Goal: Task Accomplishment & Management: Complete application form

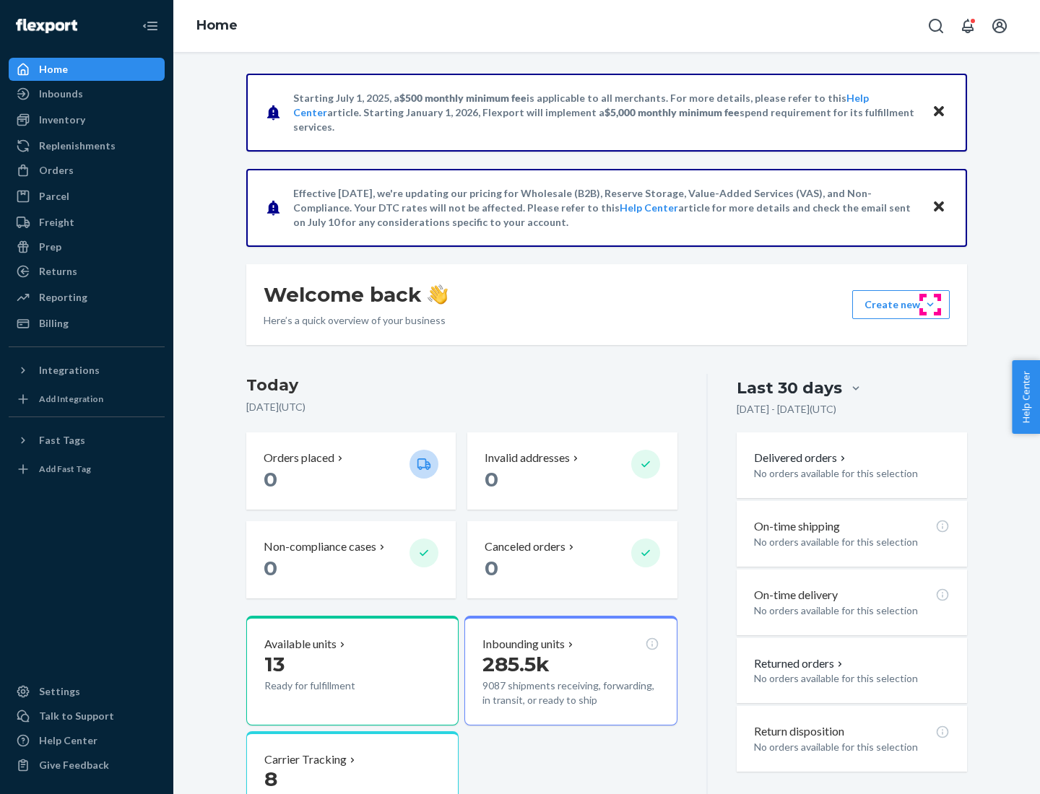
click at [930, 305] on button "Create new Create new inbound Create new order Create new product" at bounding box center [900, 304] width 97 height 29
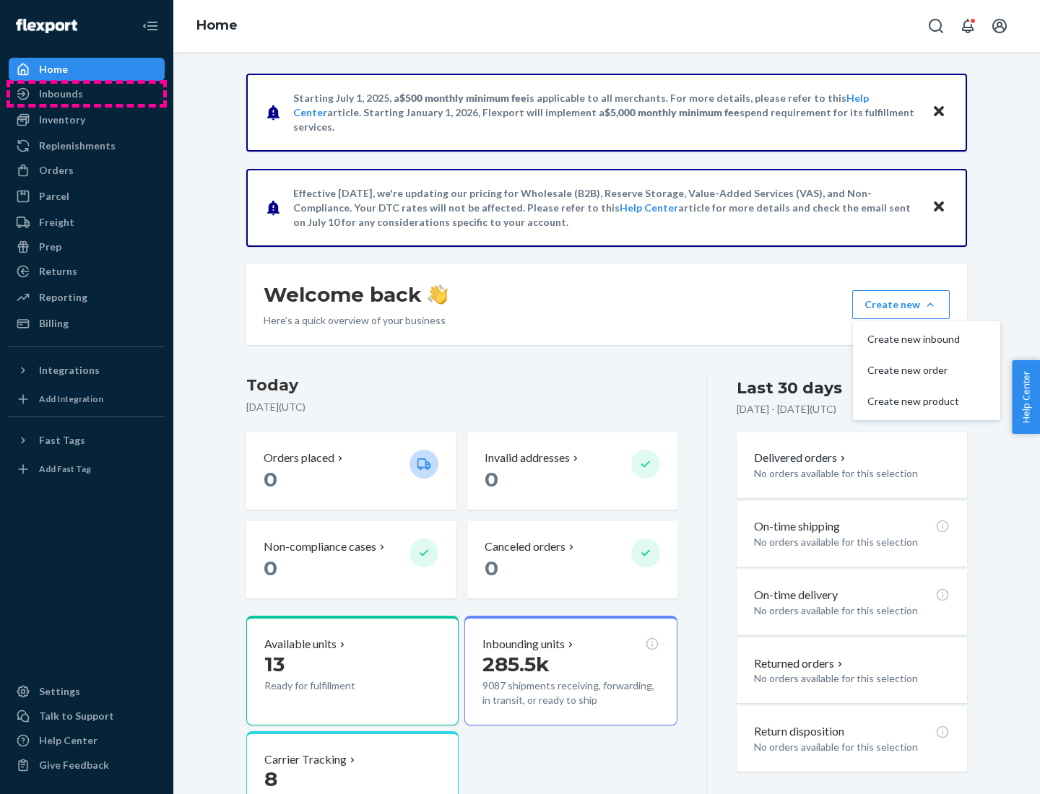
click at [87, 94] on div "Inbounds" at bounding box center [86, 94] width 153 height 20
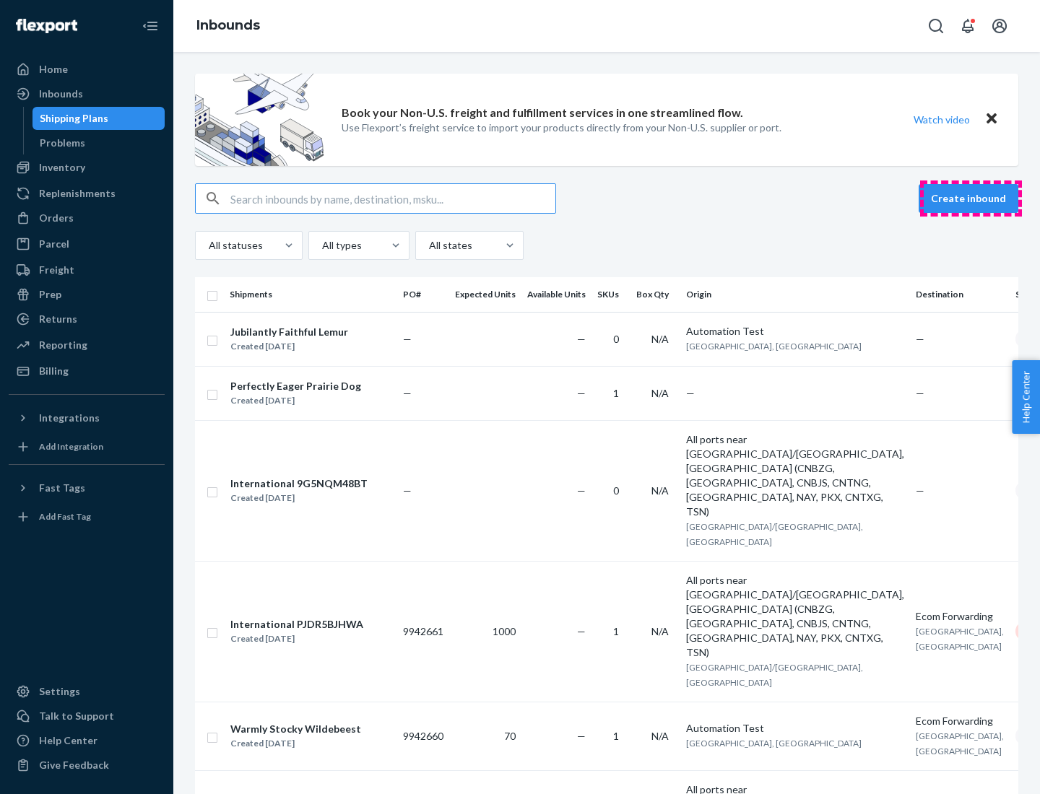
click at [971, 199] on button "Create inbound" at bounding box center [969, 198] width 100 height 29
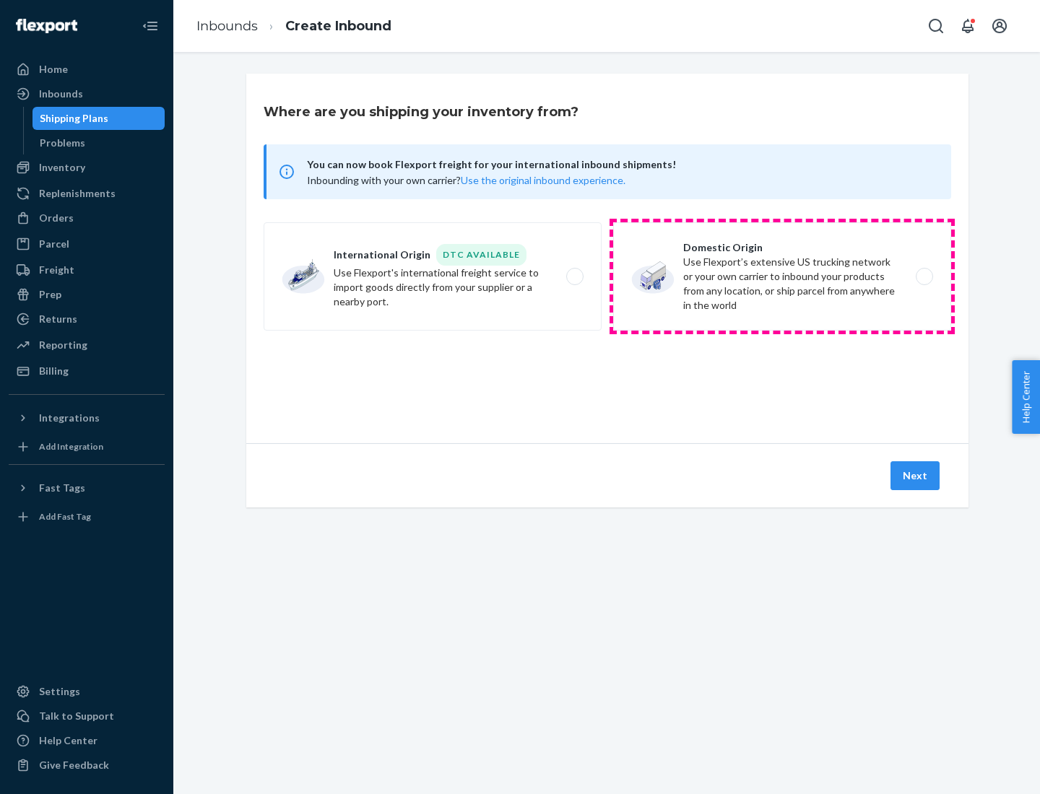
click at [782, 277] on label "Domestic Origin Use Flexport’s extensive US trucking network or your own carrie…" at bounding box center [782, 276] width 338 height 108
click at [924, 277] on input "Domestic Origin Use Flexport’s extensive US trucking network or your own carrie…" at bounding box center [928, 276] width 9 height 9
radio input "true"
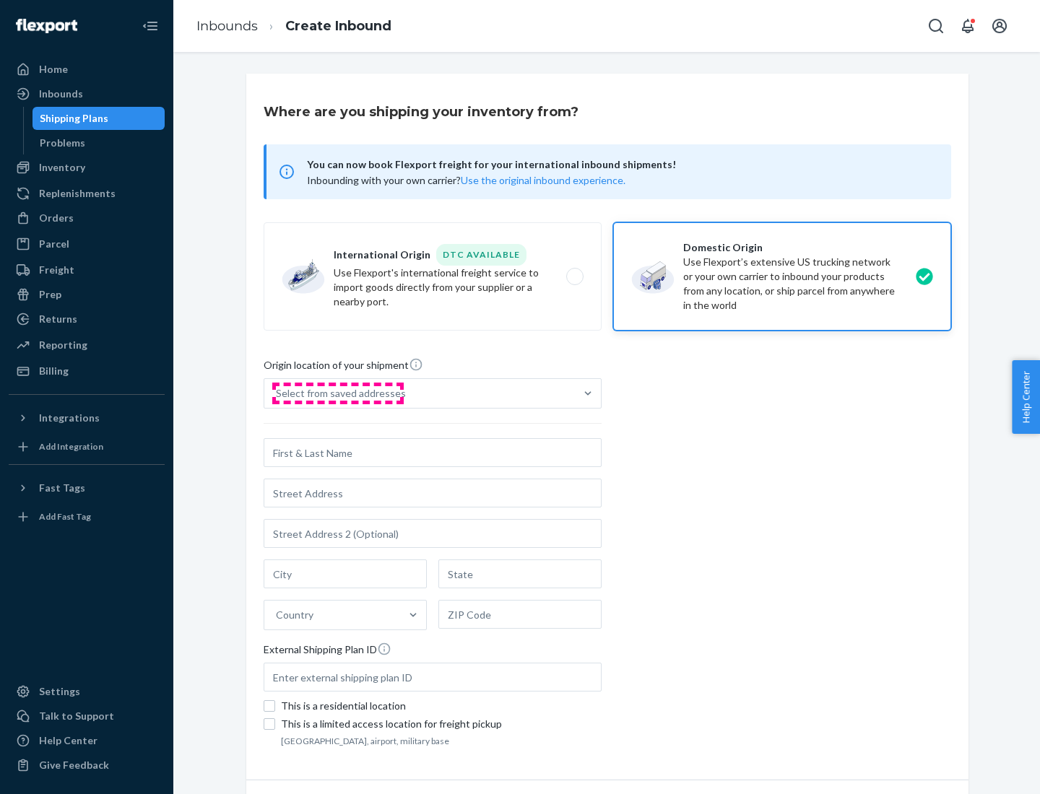
click at [337, 394] on div "Select from saved addresses" at bounding box center [341, 393] width 130 height 14
click at [277, 394] on input "Select from saved addresses" at bounding box center [276, 393] width 1 height 14
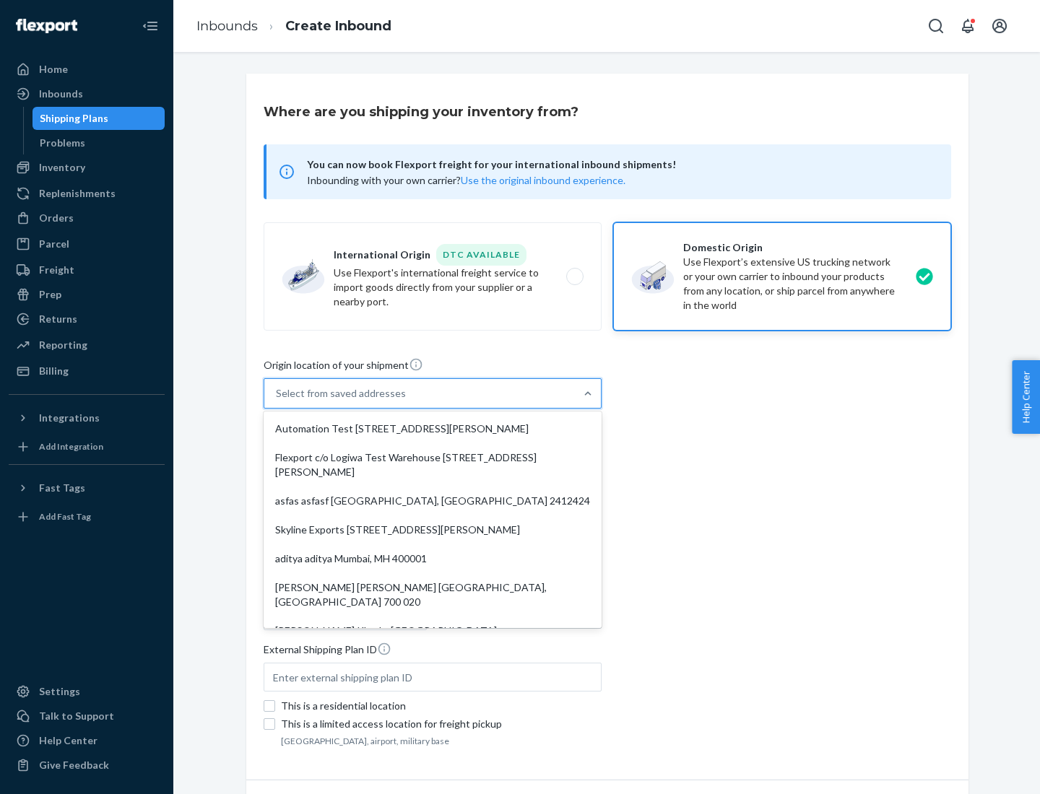
scroll to position [6, 0]
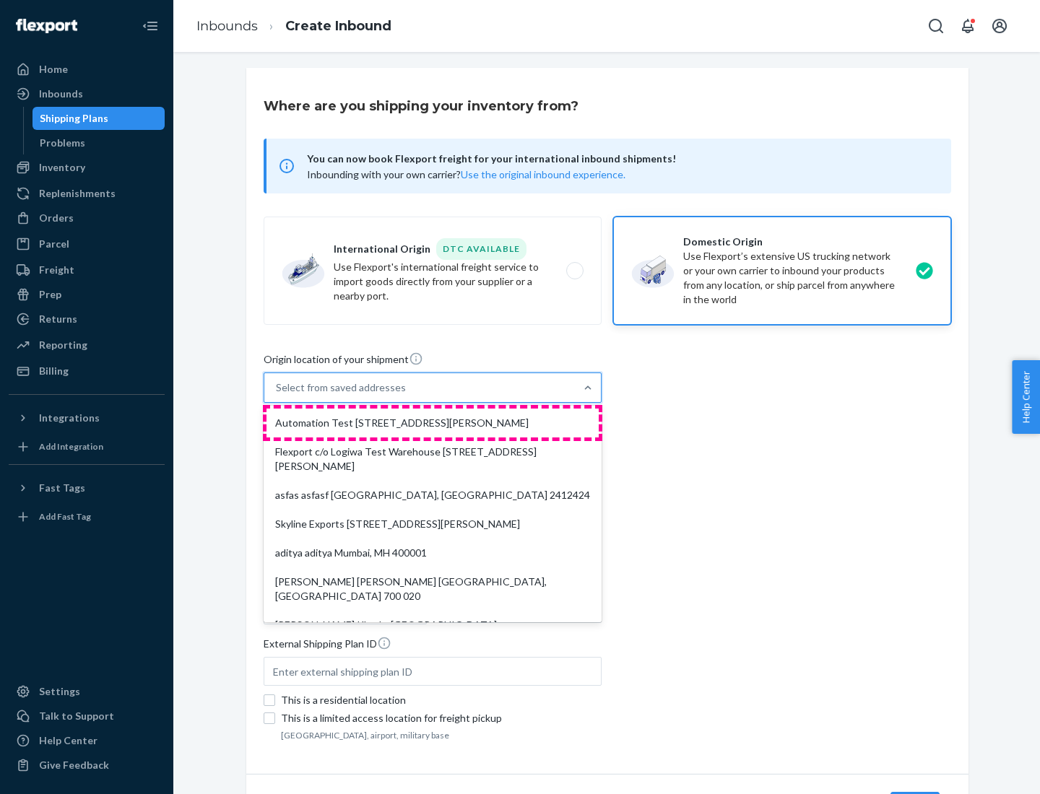
click at [433, 423] on div "Automation Test [STREET_ADDRESS][PERSON_NAME]" at bounding box center [432, 423] width 332 height 29
click at [277, 395] on input "option Automation Test [STREET_ADDRESS][PERSON_NAME]. 9 results available. Use …" at bounding box center [276, 388] width 1 height 14
type input "Automation Test"
type input "9th Floor"
type input "[GEOGRAPHIC_DATA]"
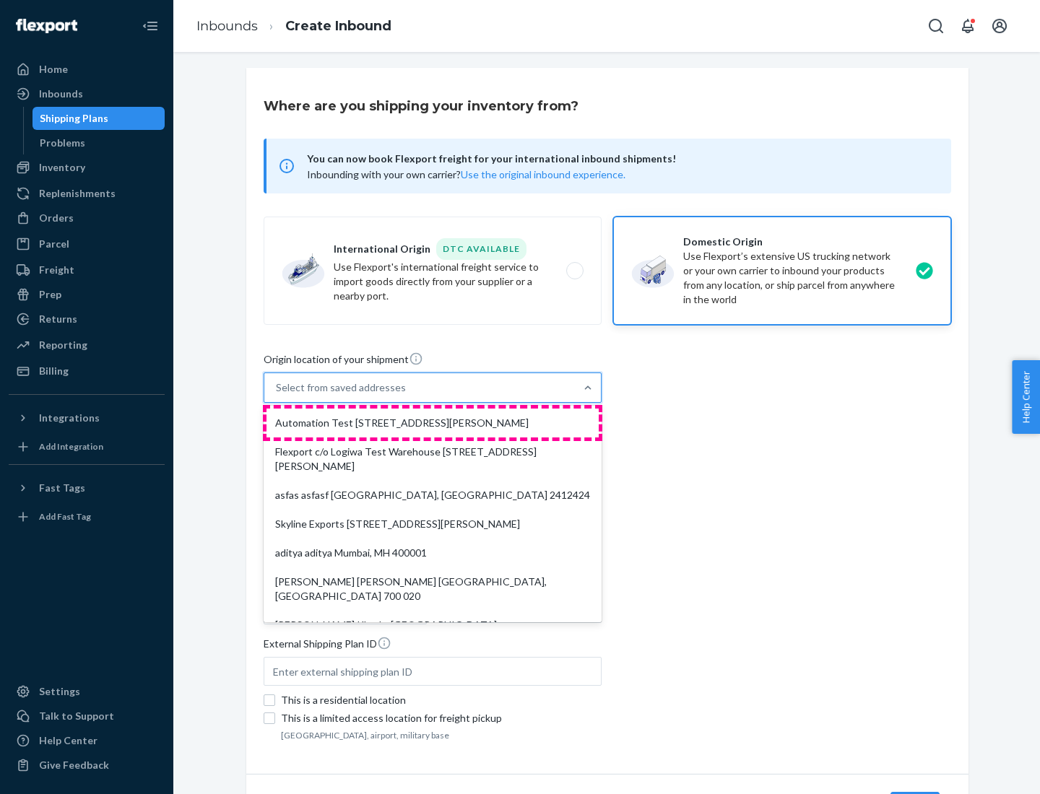
type input "CA"
type input "94104"
type input "[STREET_ADDRESS][PERSON_NAME]"
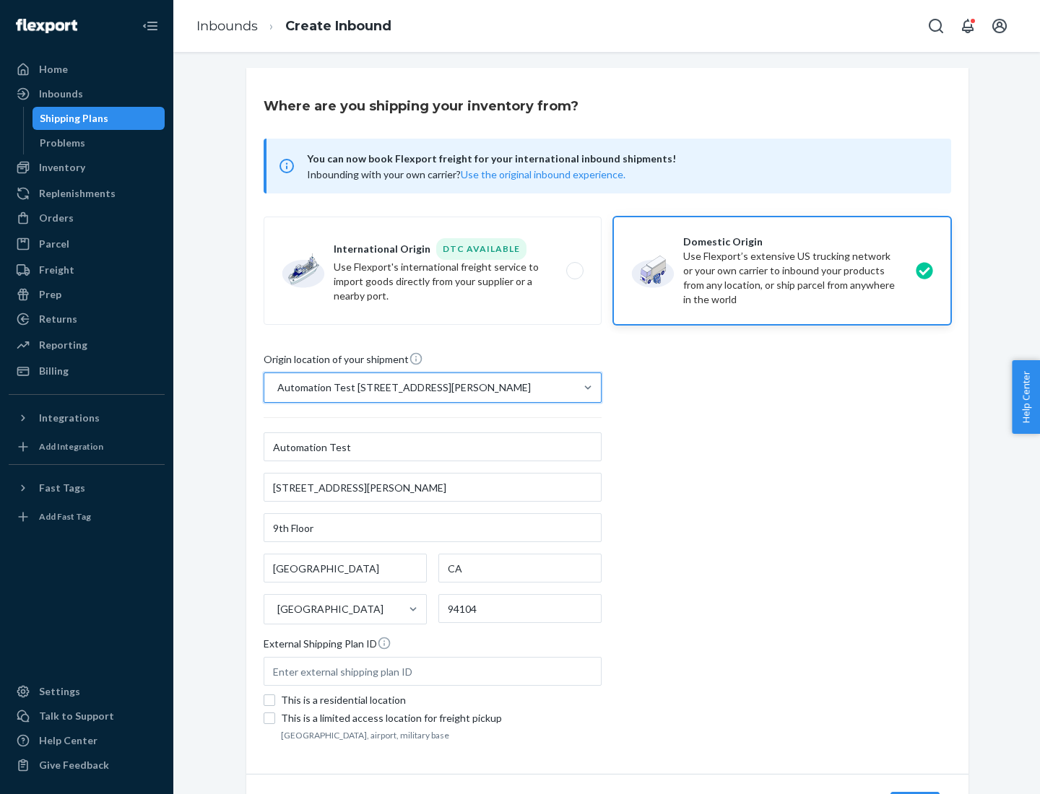
scroll to position [84, 0]
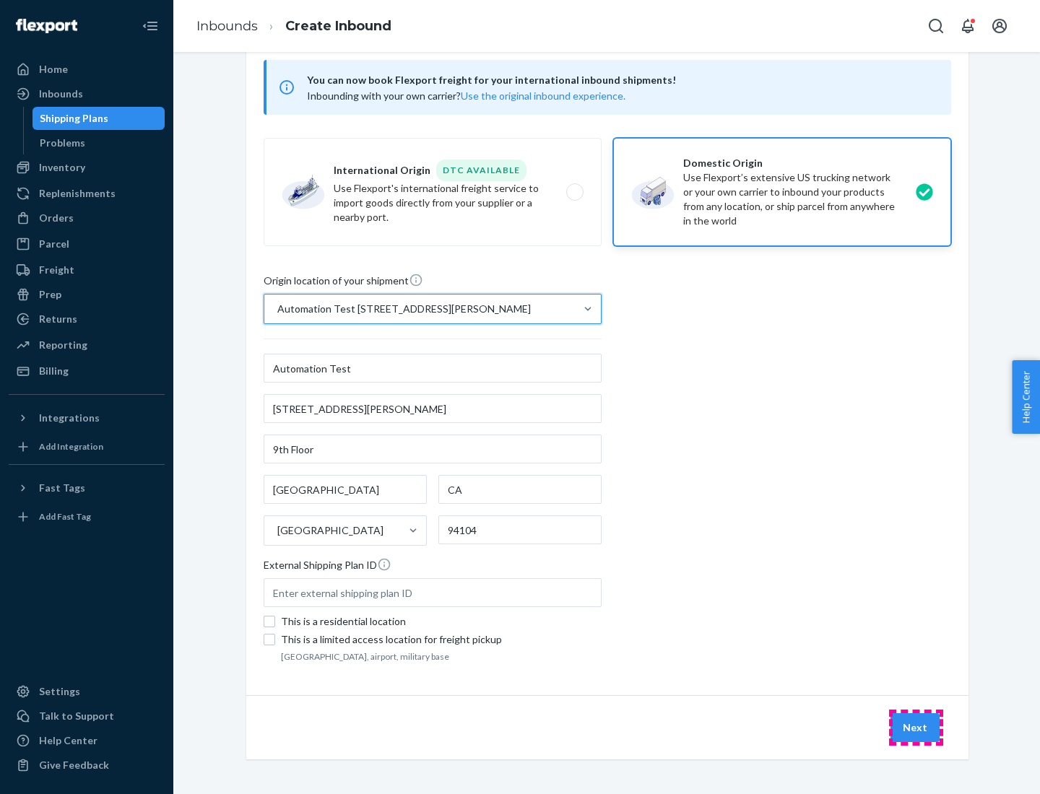
click at [916, 728] on button "Next" at bounding box center [914, 727] width 49 height 29
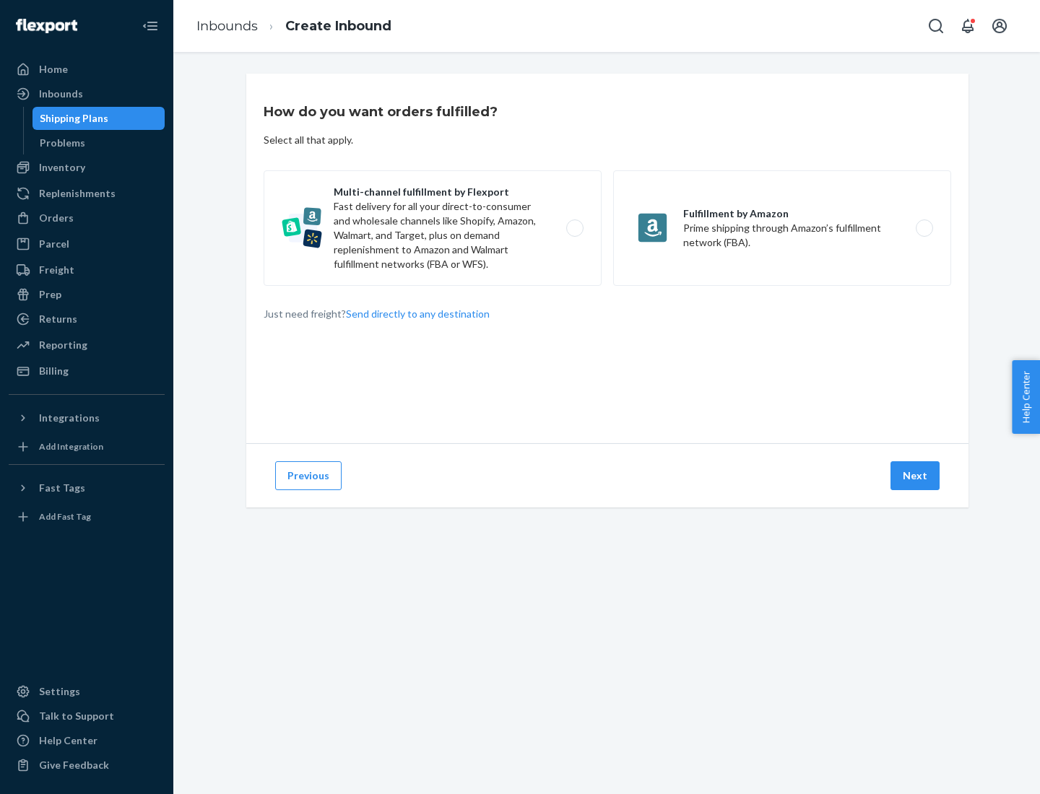
click at [433, 228] on label "Multi-channel fulfillment by Flexport Fast delivery for all your direct-to-cons…" at bounding box center [433, 228] width 338 height 116
click at [574, 228] on input "Multi-channel fulfillment by Flexport Fast delivery for all your direct-to-cons…" at bounding box center [578, 228] width 9 height 9
radio input "true"
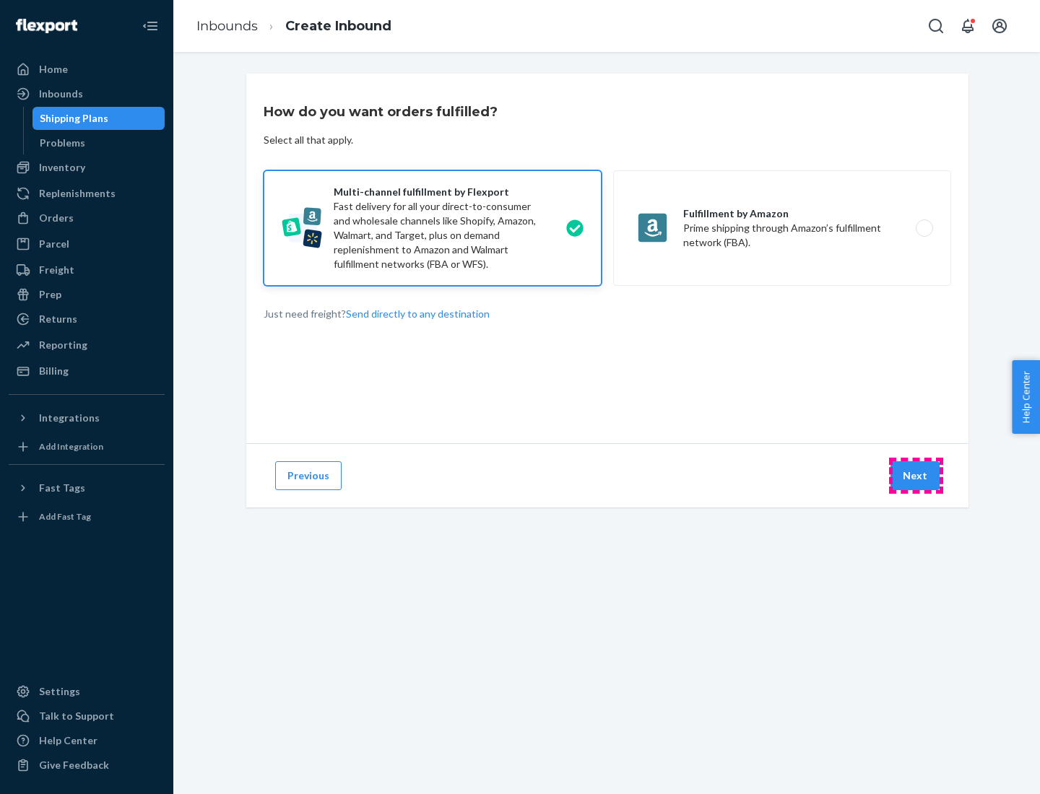
click at [916, 476] on button "Next" at bounding box center [914, 475] width 49 height 29
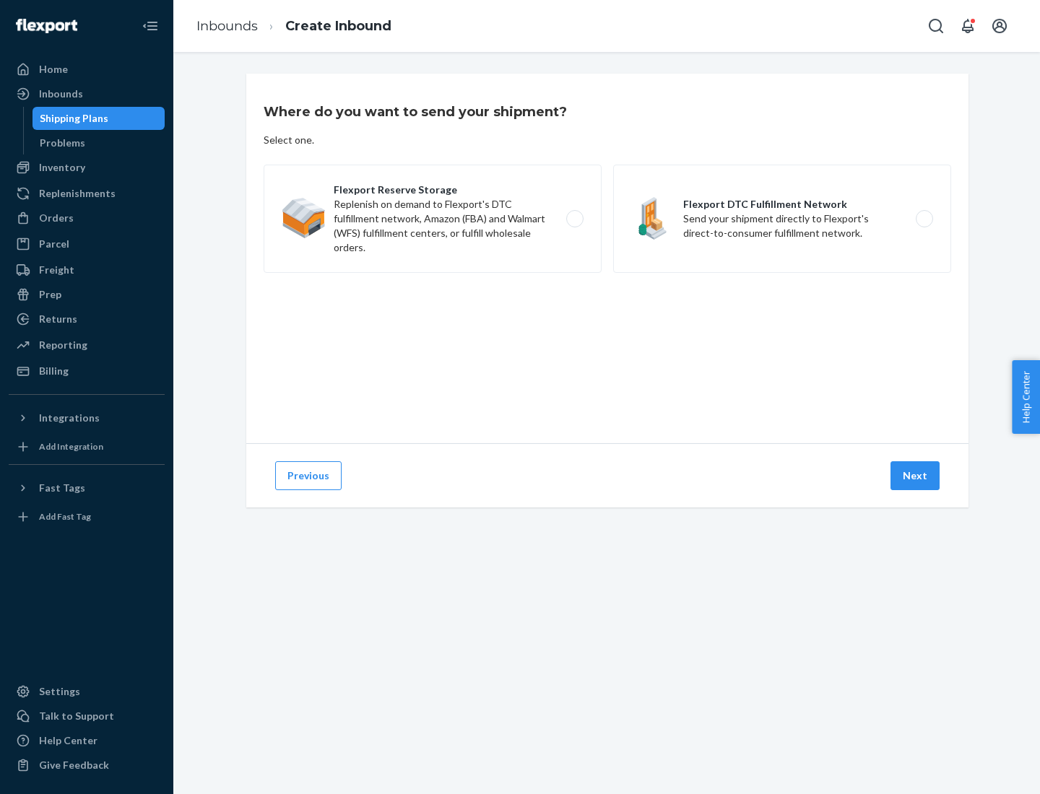
click at [782, 219] on label "Flexport DTC Fulfillment Network Send your shipment directly to Flexport's dire…" at bounding box center [782, 219] width 338 height 108
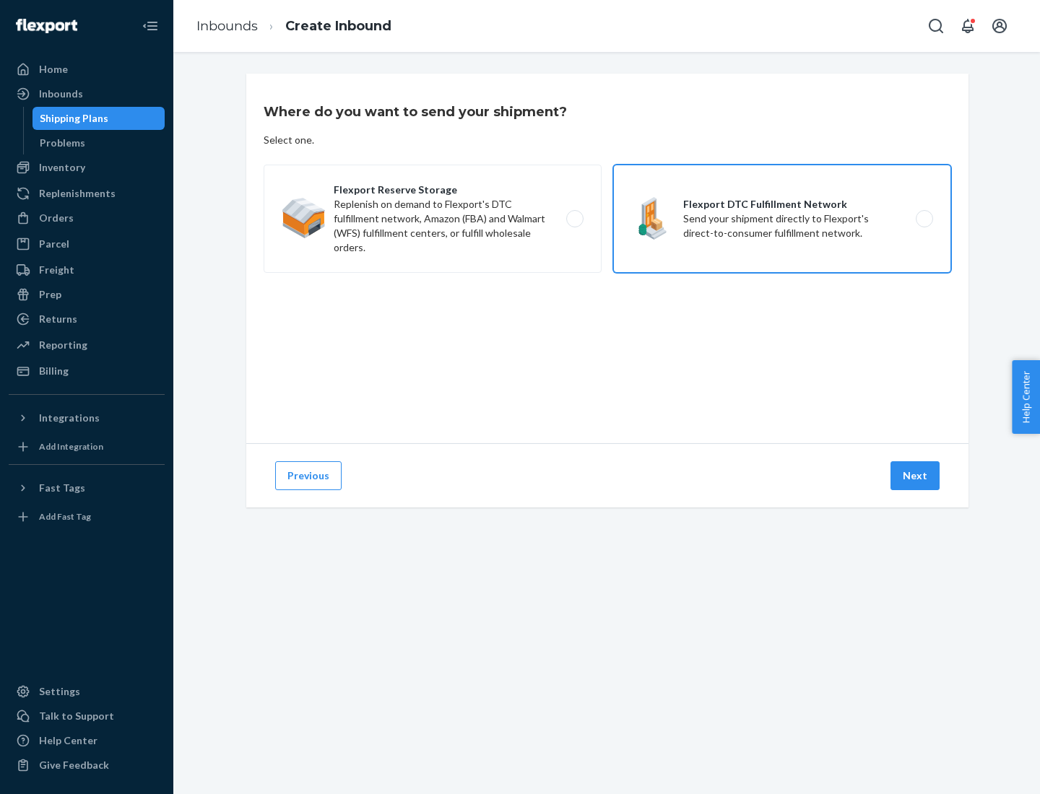
click at [924, 219] on input "Flexport DTC Fulfillment Network Send your shipment directly to Flexport's dire…" at bounding box center [928, 218] width 9 height 9
radio input "true"
click at [916, 476] on button "Next" at bounding box center [914, 475] width 49 height 29
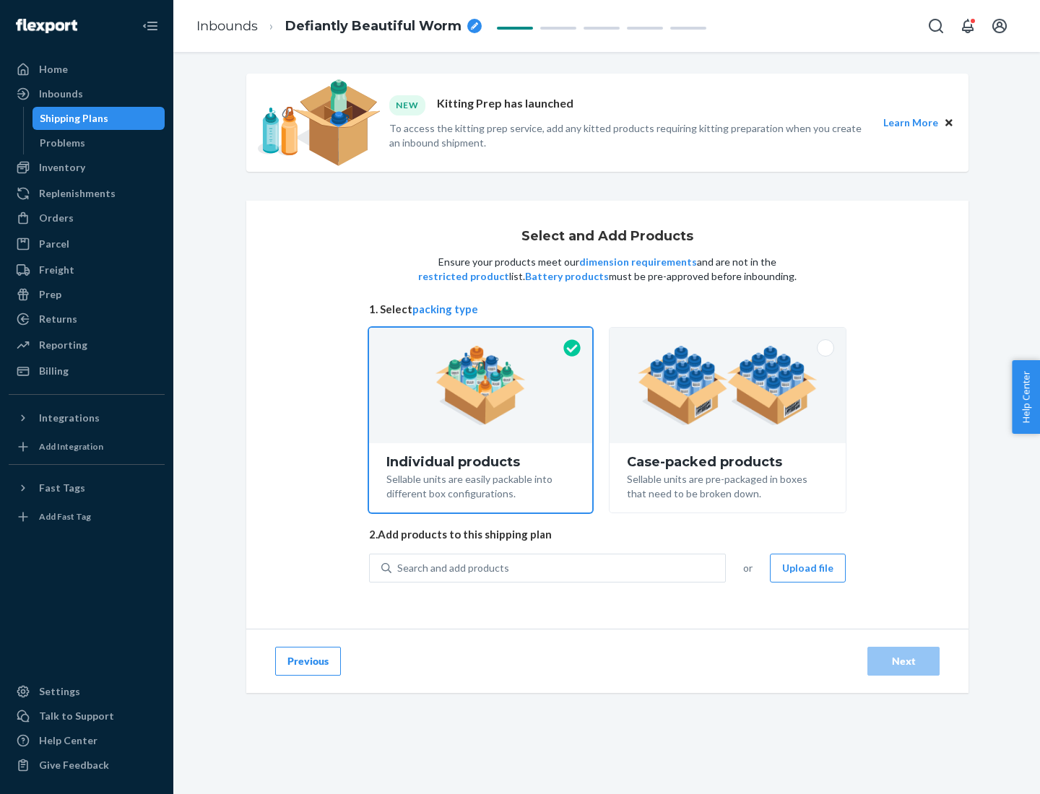
click at [728, 386] on img at bounding box center [728, 385] width 180 height 79
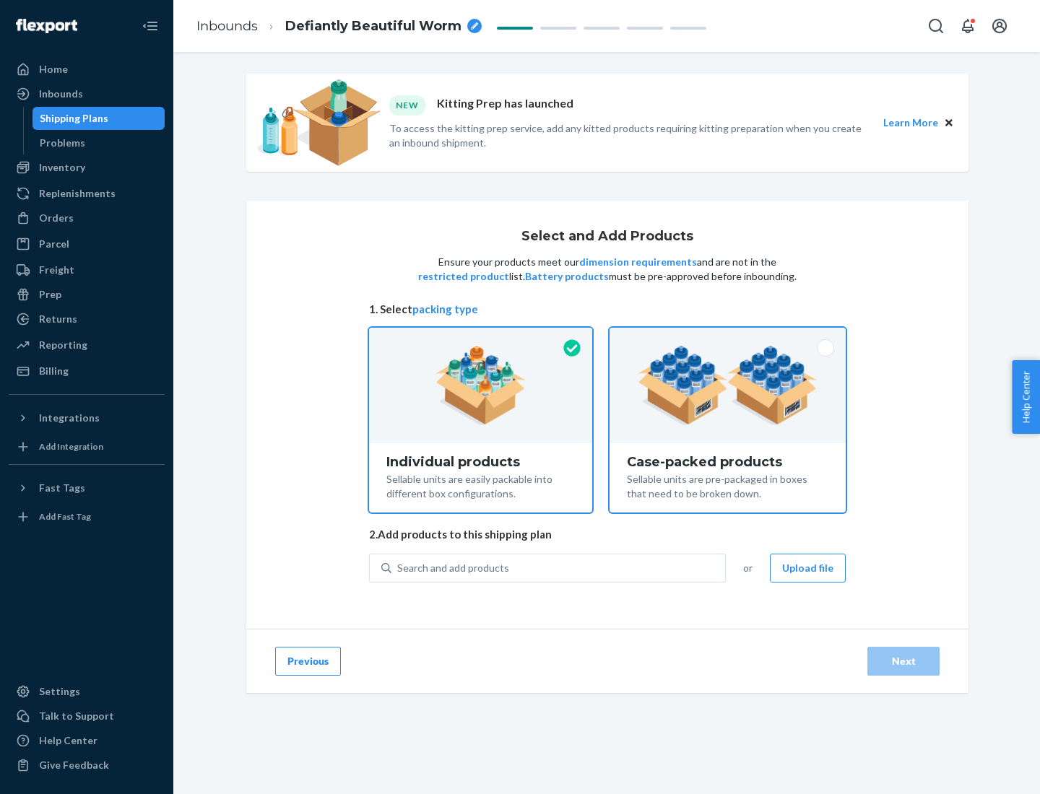
click at [728, 337] on input "Case-packed products Sellable units are pre-packaged in boxes that need to be b…" at bounding box center [727, 332] width 9 height 9
radio input "true"
radio input "false"
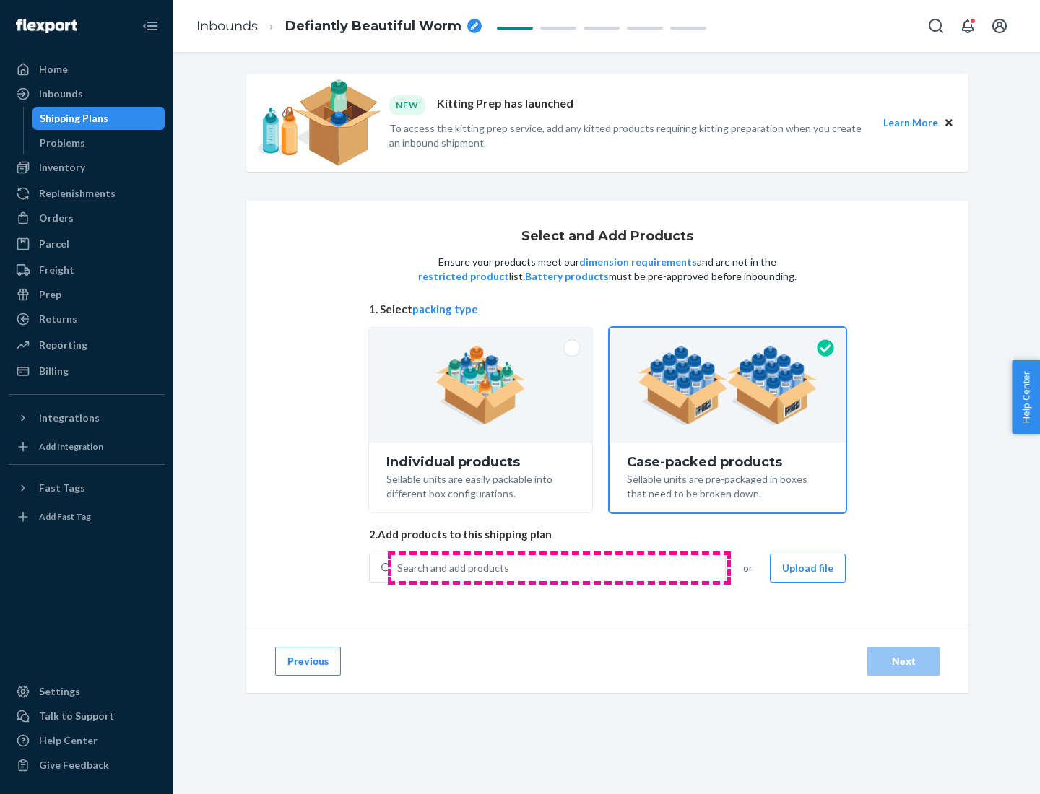
click at [559, 568] on div "Search and add products" at bounding box center [558, 568] width 334 height 26
click at [399, 568] on input "Search and add products" at bounding box center [397, 568] width 1 height 14
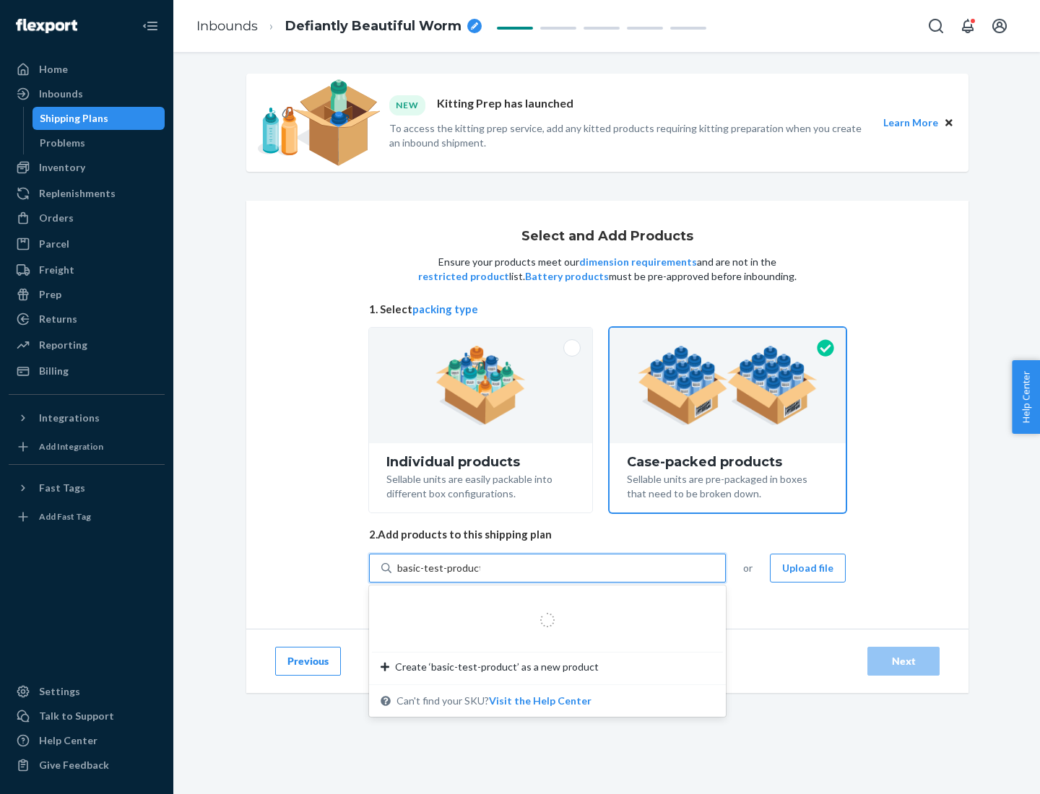
type input "basic-test-product-1"
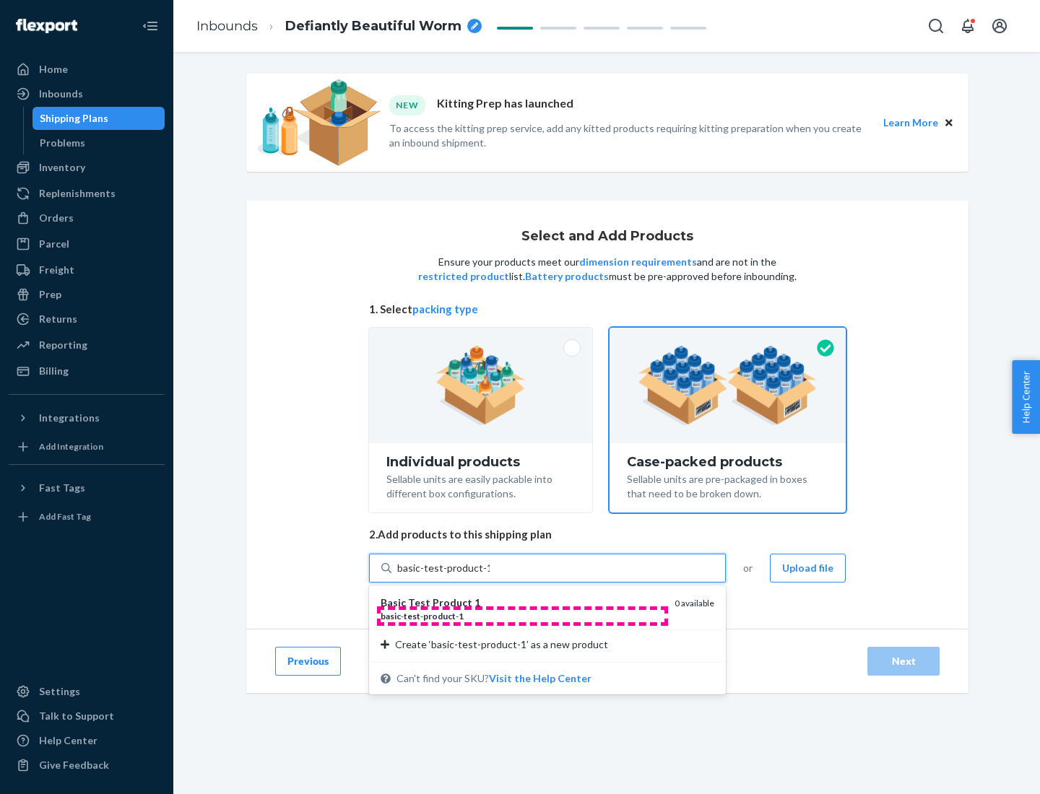
click at [522, 616] on div "basic - test - product - 1" at bounding box center [522, 616] width 282 height 12
click at [490, 576] on input "basic-test-product-1" at bounding box center [443, 568] width 92 height 14
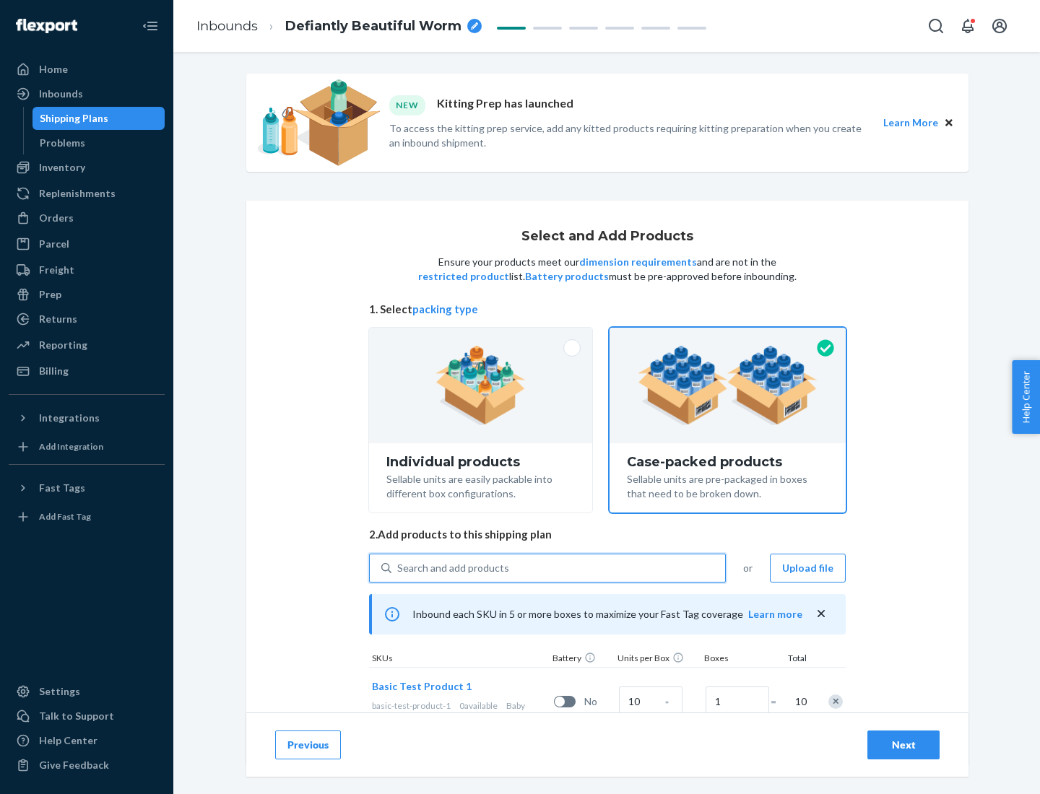
scroll to position [52, 0]
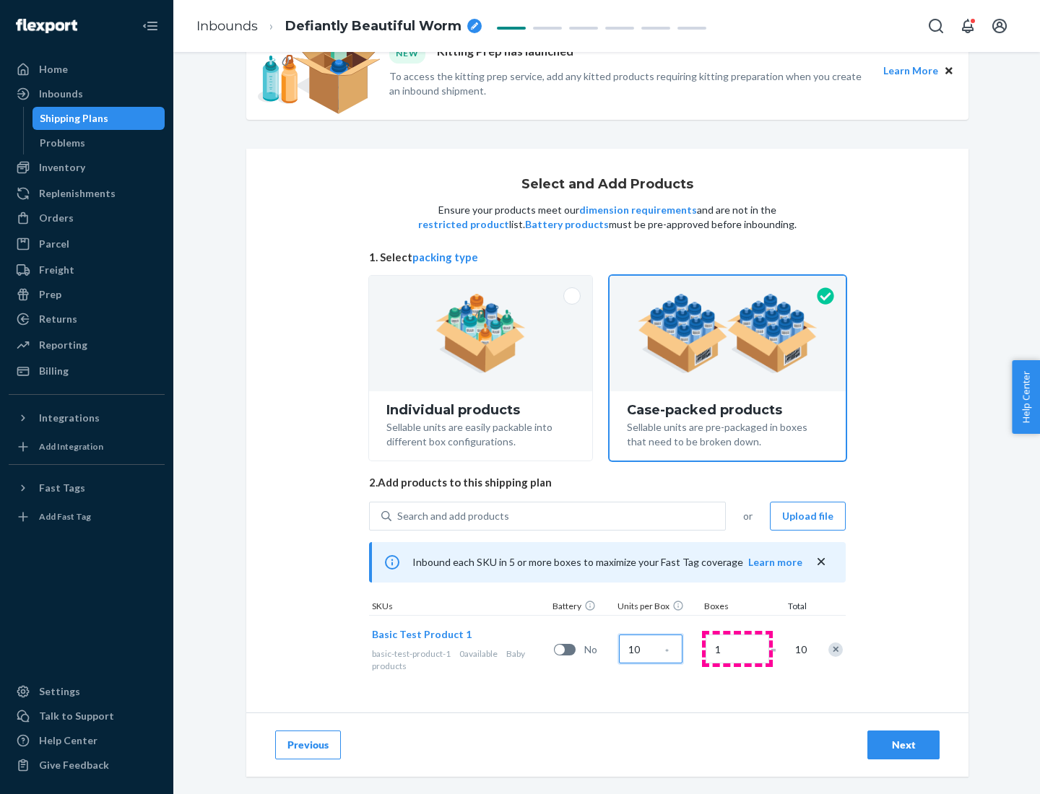
type input "10"
type input "7"
click at [903, 745] on div "Next" at bounding box center [904, 745] width 48 height 14
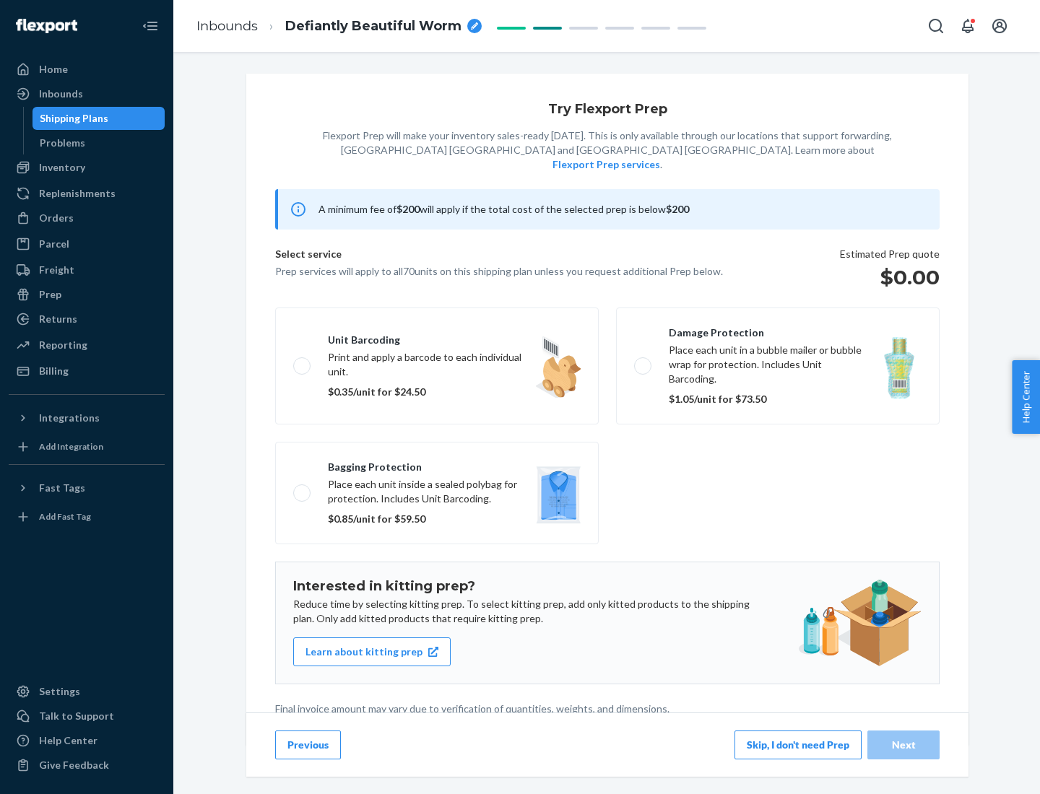
scroll to position [4, 0]
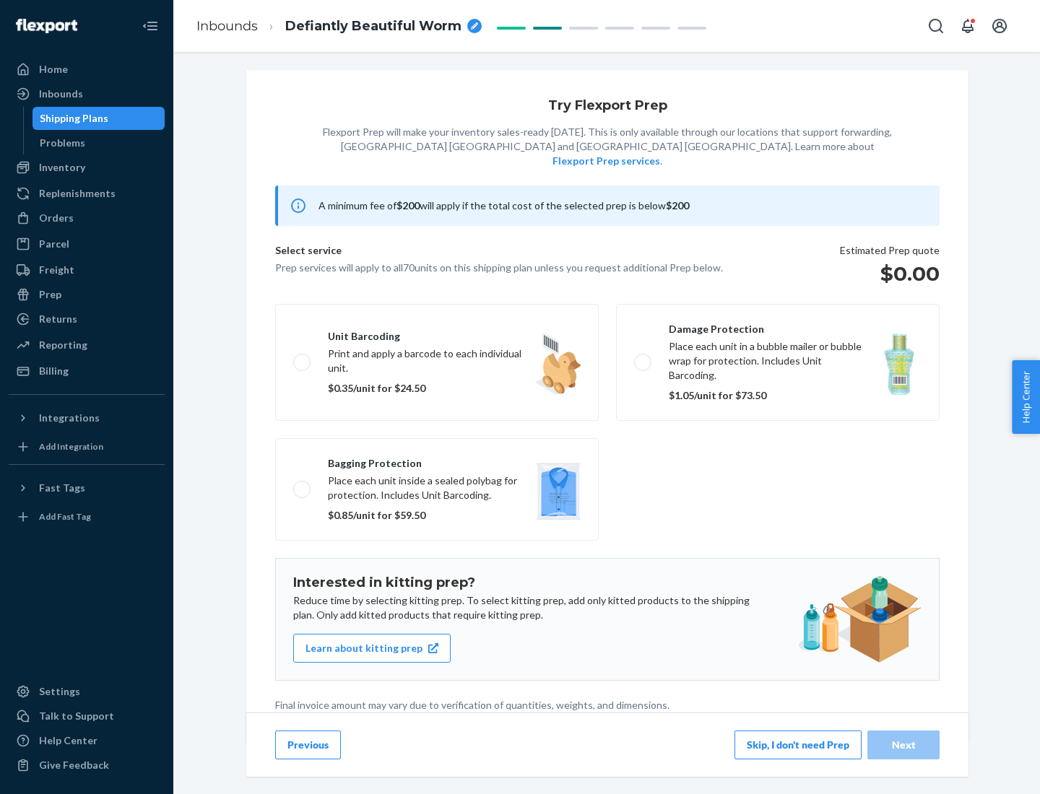
click at [437, 460] on label "Bagging protection Place each unit inside a sealed polybag for protection. Incl…" at bounding box center [437, 489] width 324 height 103
click at [303, 485] on input "Bagging protection Place each unit inside a sealed polybag for protection. Incl…" at bounding box center [297, 489] width 9 height 9
checkbox input "true"
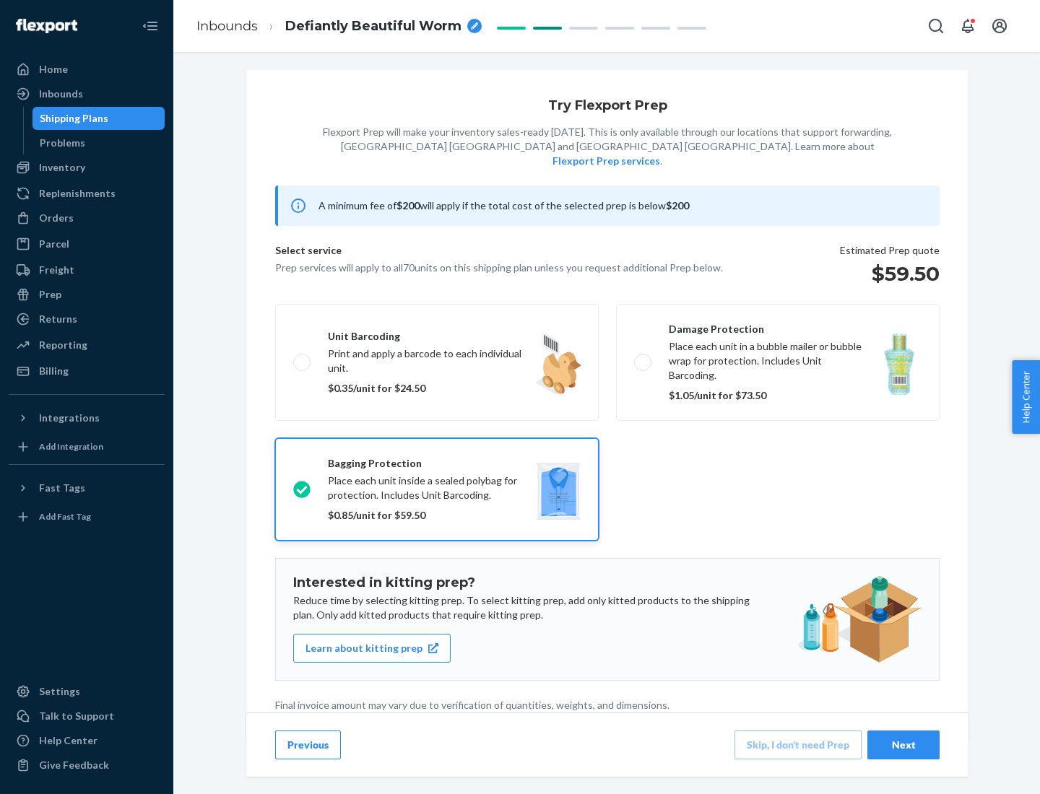
click at [903, 745] on div "Next" at bounding box center [904, 745] width 48 height 14
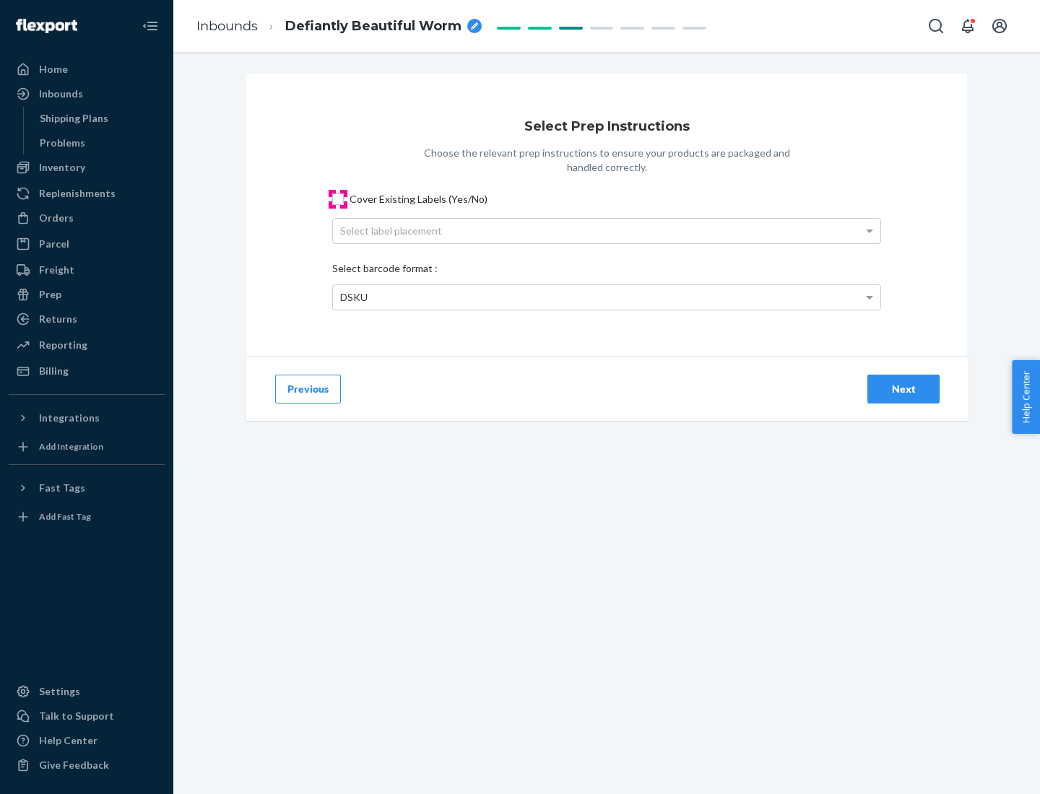
click at [338, 199] on input "Cover Existing Labels (Yes/No)" at bounding box center [338, 200] width 12 height 12
checkbox input "true"
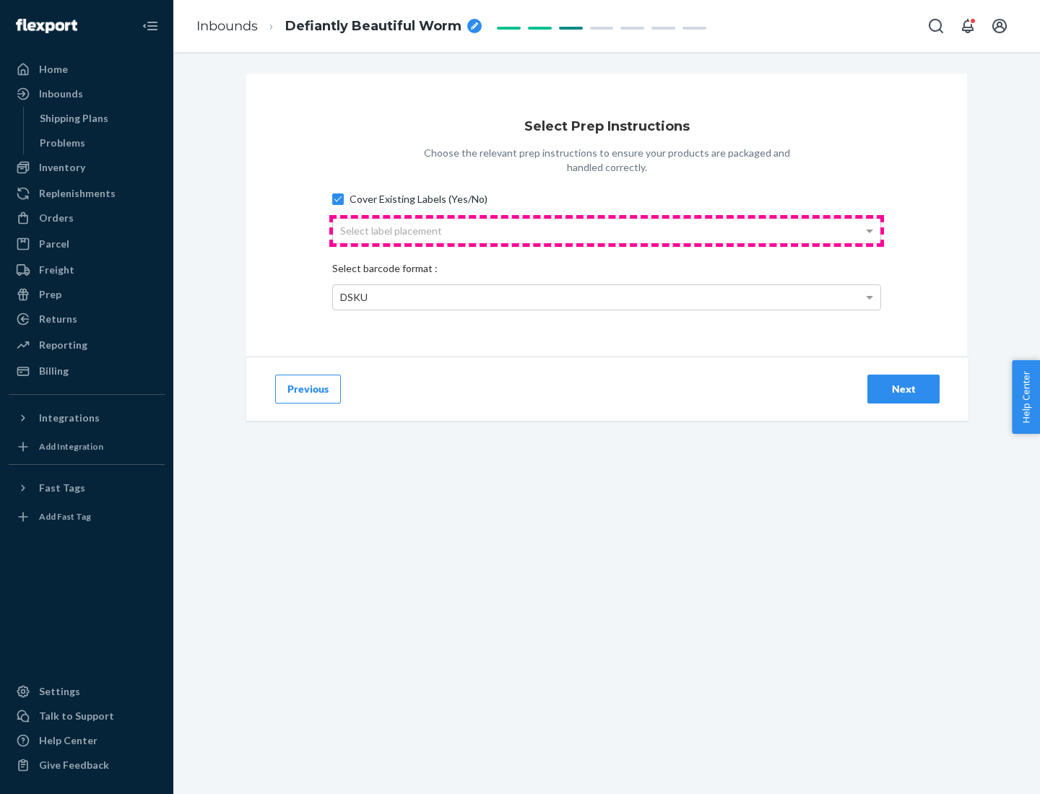
click at [607, 230] on div "Select label placement" at bounding box center [606, 231] width 547 height 25
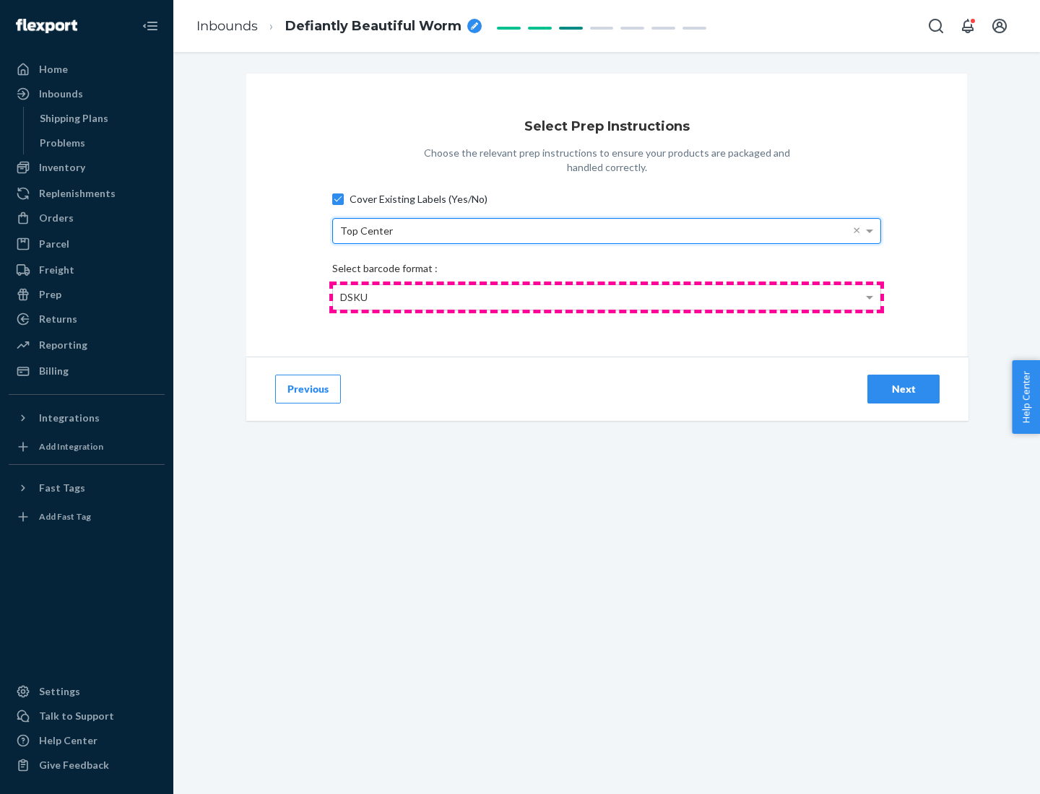
click at [607, 297] on div "DSKU" at bounding box center [606, 297] width 547 height 25
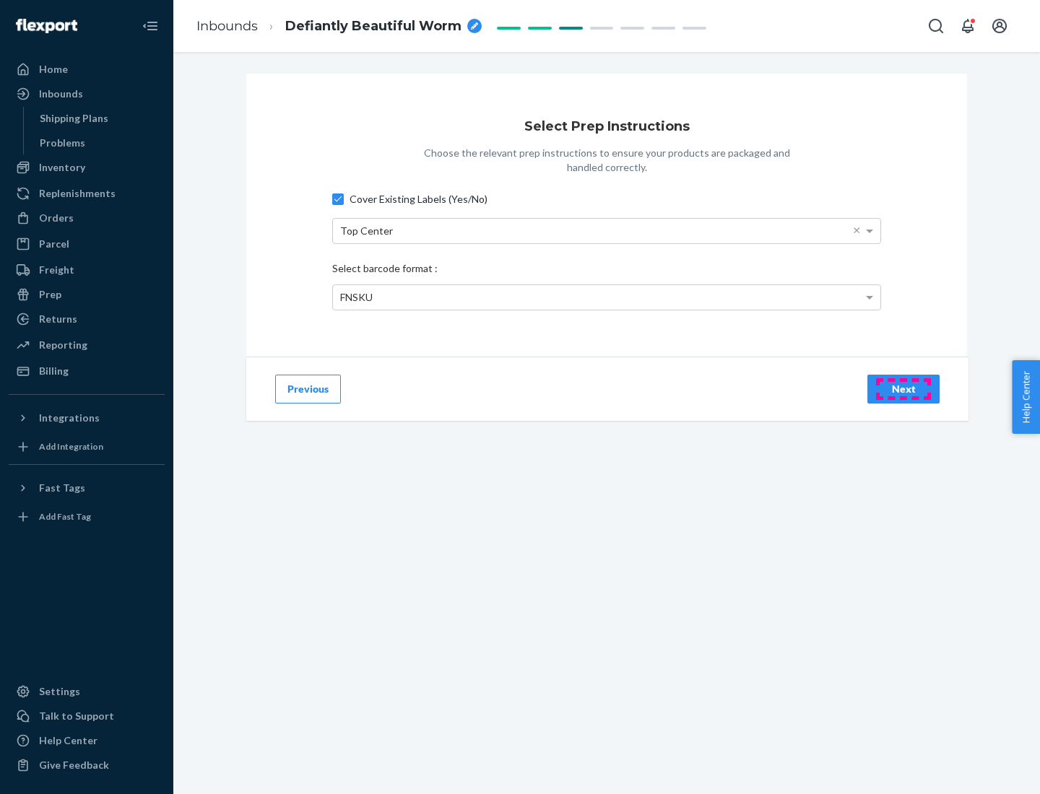
click at [903, 389] on div "Next" at bounding box center [904, 389] width 48 height 14
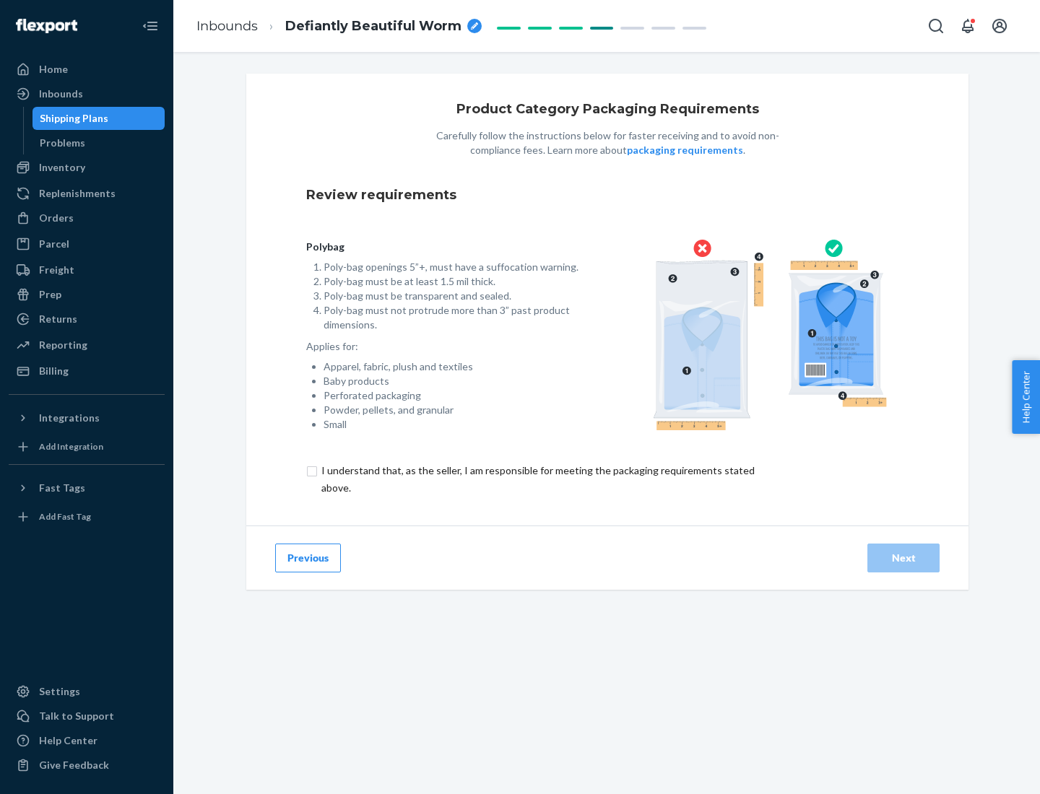
click at [537, 479] on input "checkbox" at bounding box center [546, 479] width 480 height 35
checkbox input "true"
click at [903, 557] on div "Next" at bounding box center [904, 558] width 48 height 14
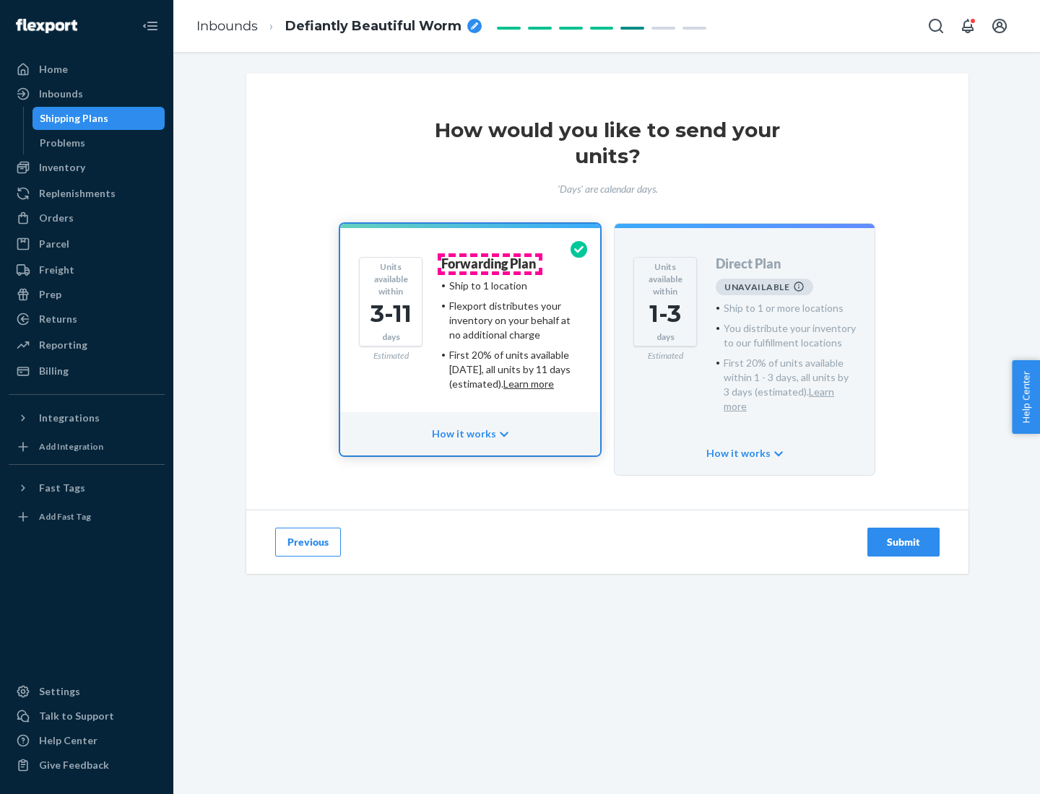
click at [490, 264] on h4 "Forwarding Plan" at bounding box center [488, 264] width 95 height 14
click at [903, 535] on div "Submit" at bounding box center [904, 542] width 48 height 14
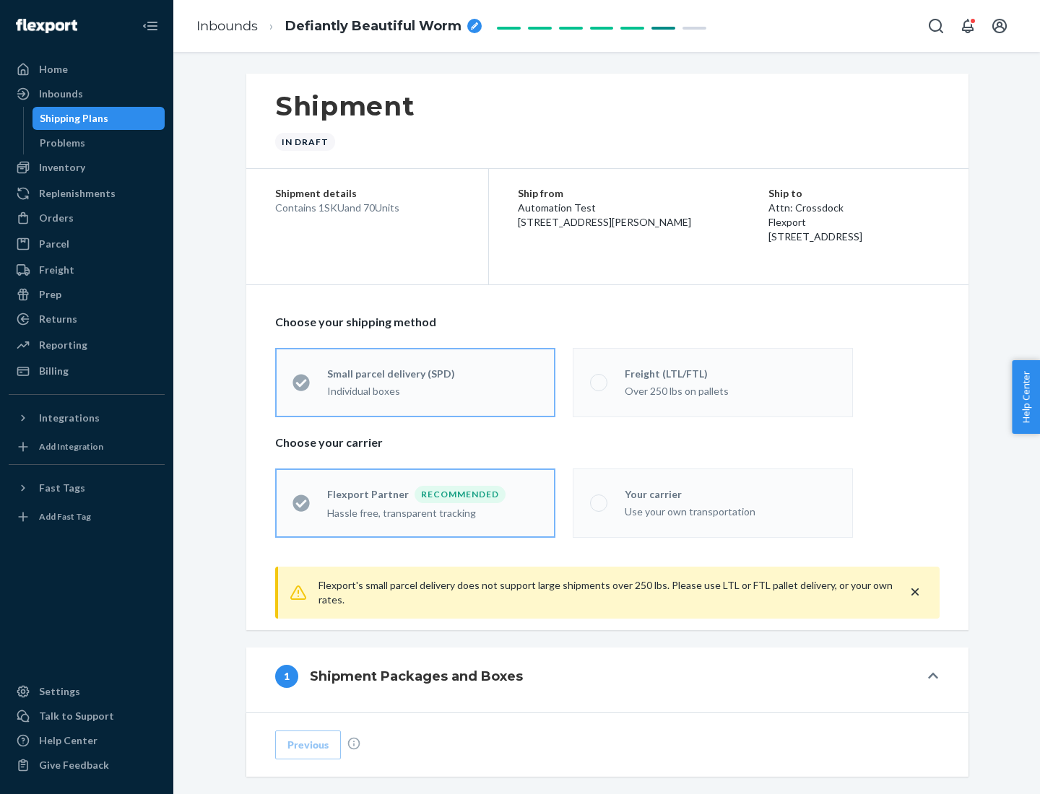
radio input "true"
radio input "false"
radio input "true"
radio input "false"
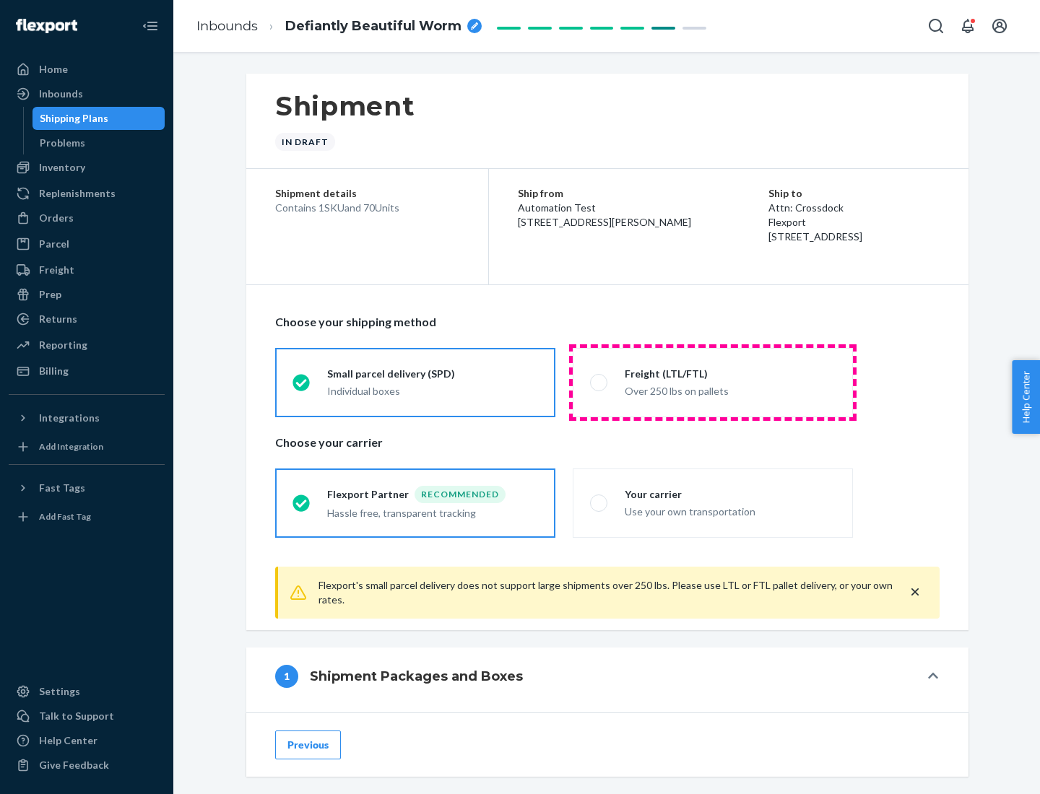
click at [713, 382] on div "Over 250 lbs on pallets" at bounding box center [730, 389] width 211 height 17
click at [599, 382] on input "Freight (LTL/FTL) Over 250 lbs on pallets" at bounding box center [594, 382] width 9 height 9
radio input "true"
radio input "false"
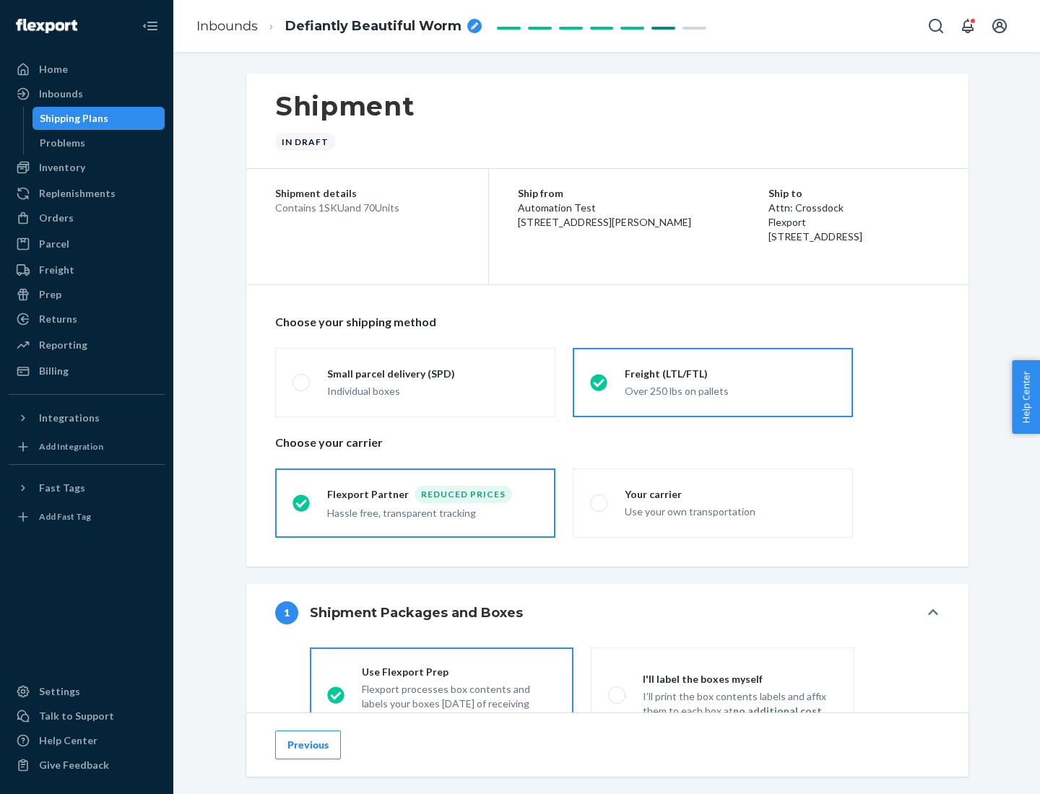
scroll to position [80, 0]
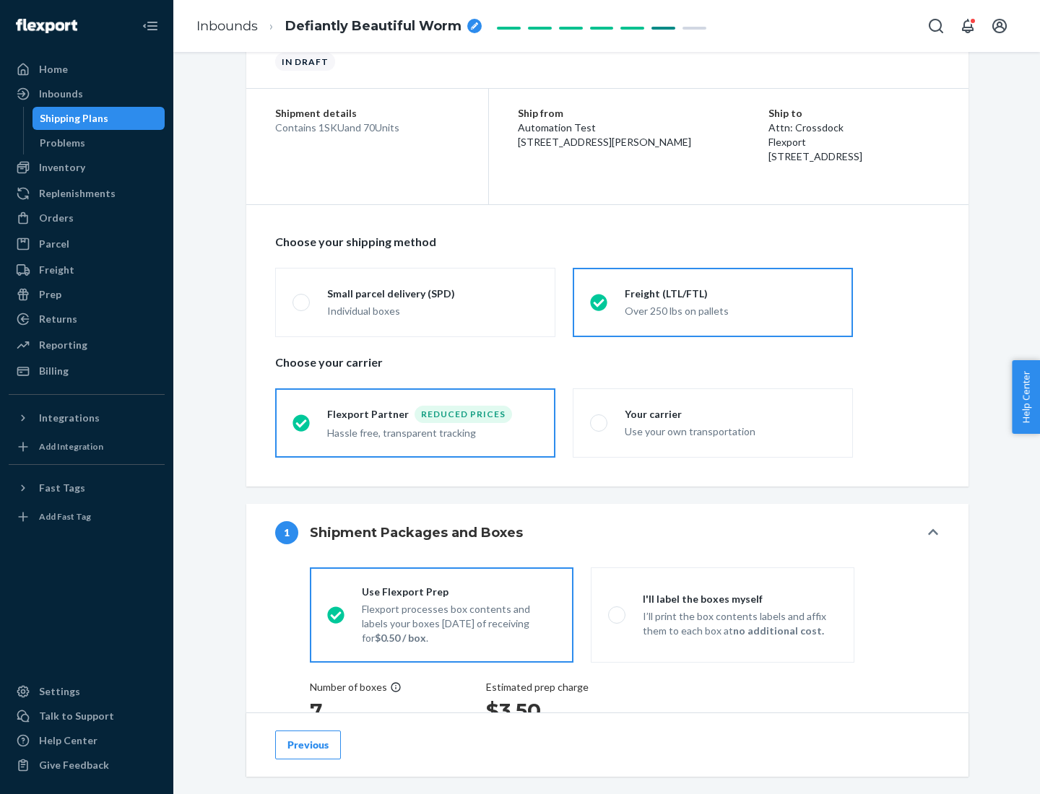
click at [415, 423] on div "Hassle free, transparent tracking" at bounding box center [432, 431] width 211 height 17
click at [302, 422] on input "Flexport Partner Reduced prices Hassle free, transparent tracking" at bounding box center [296, 422] width 9 height 9
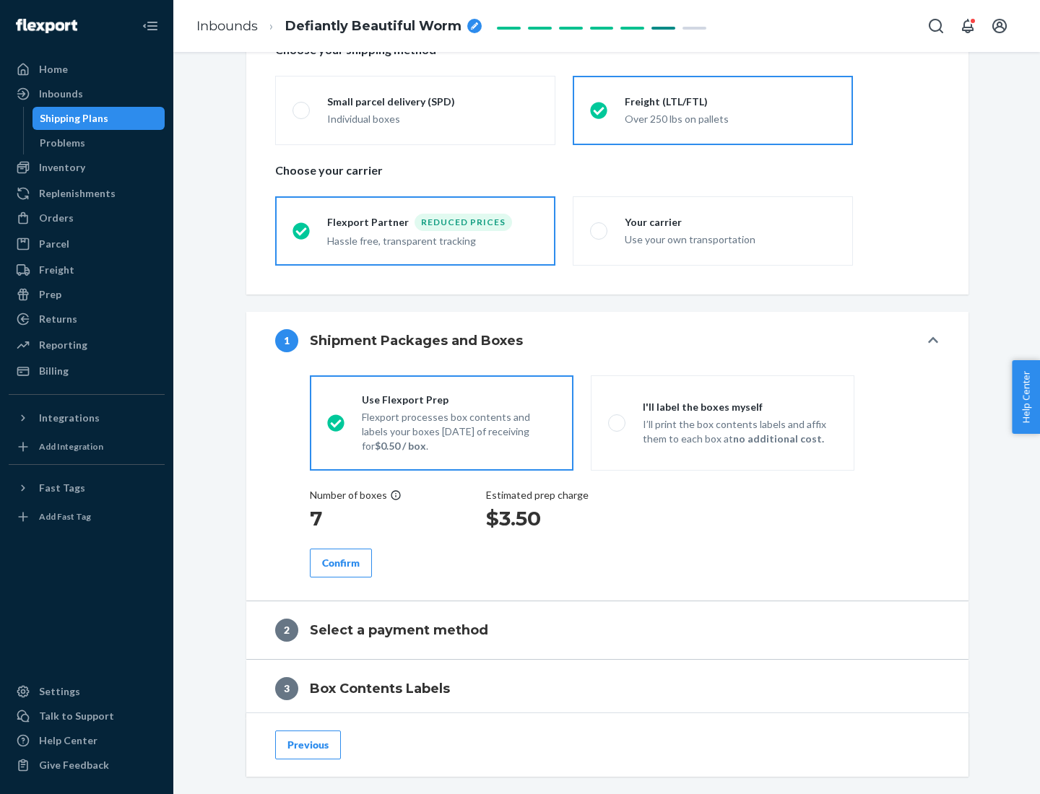
click at [722, 422] on p "I’ll print the box contents labels and affix them to each box at no additional …" at bounding box center [740, 431] width 194 height 29
click at [617, 422] on input "I'll label the boxes myself I’ll print the box contents labels and affix them t…" at bounding box center [612, 422] width 9 height 9
radio input "true"
radio input "false"
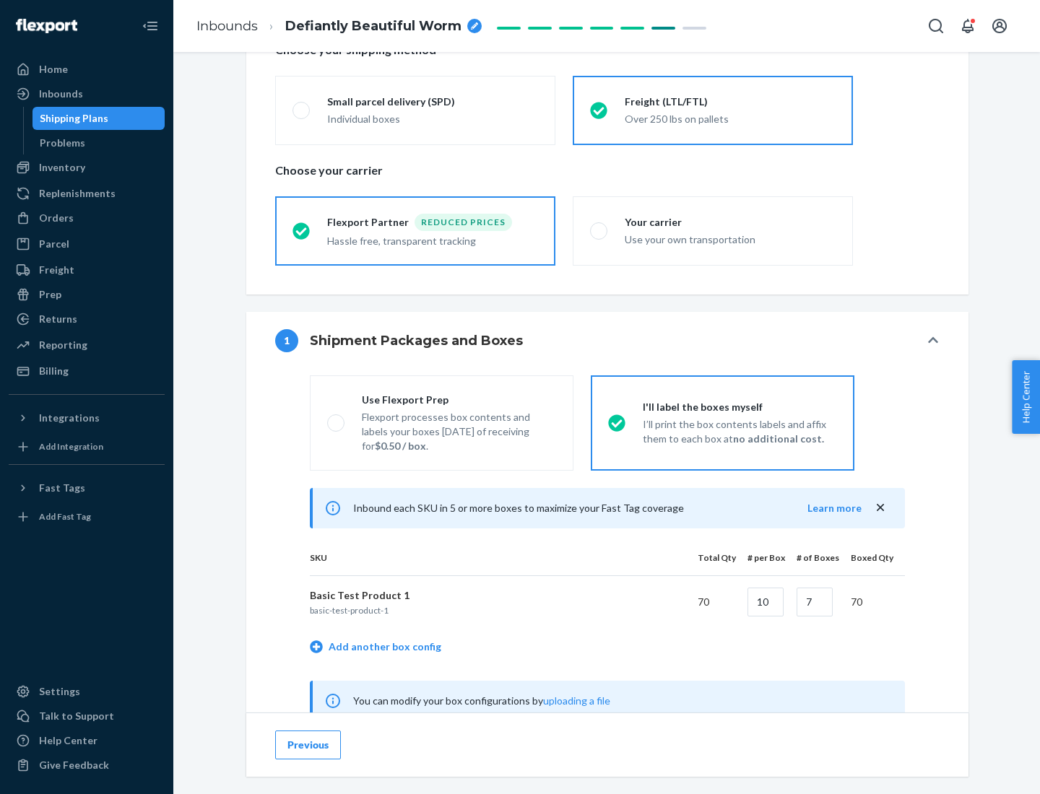
scroll to position [451, 0]
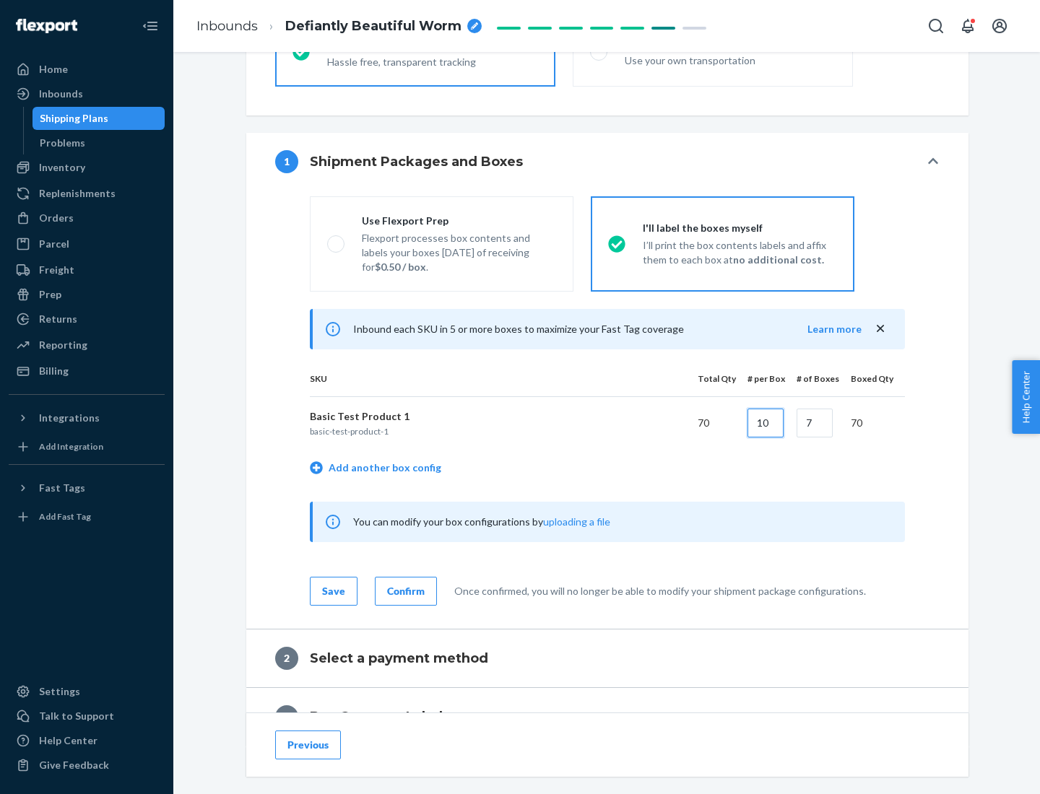
type input "10"
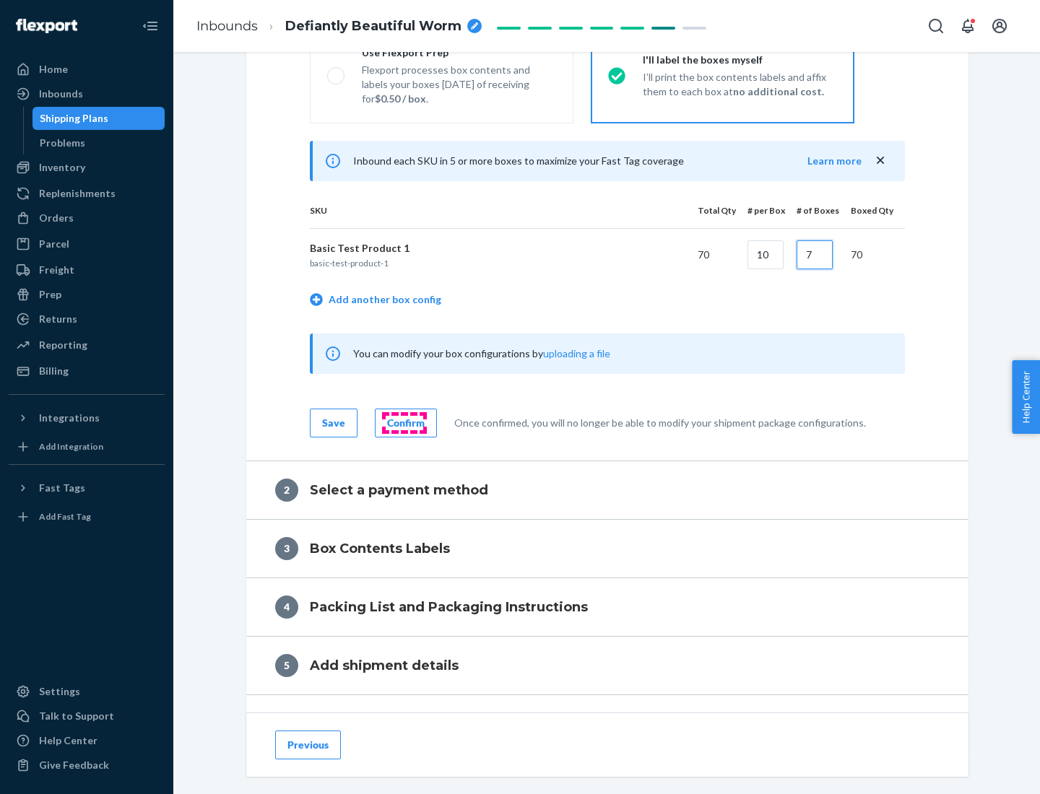
type input "7"
click at [404, 422] on div "Confirm" at bounding box center [406, 423] width 38 height 14
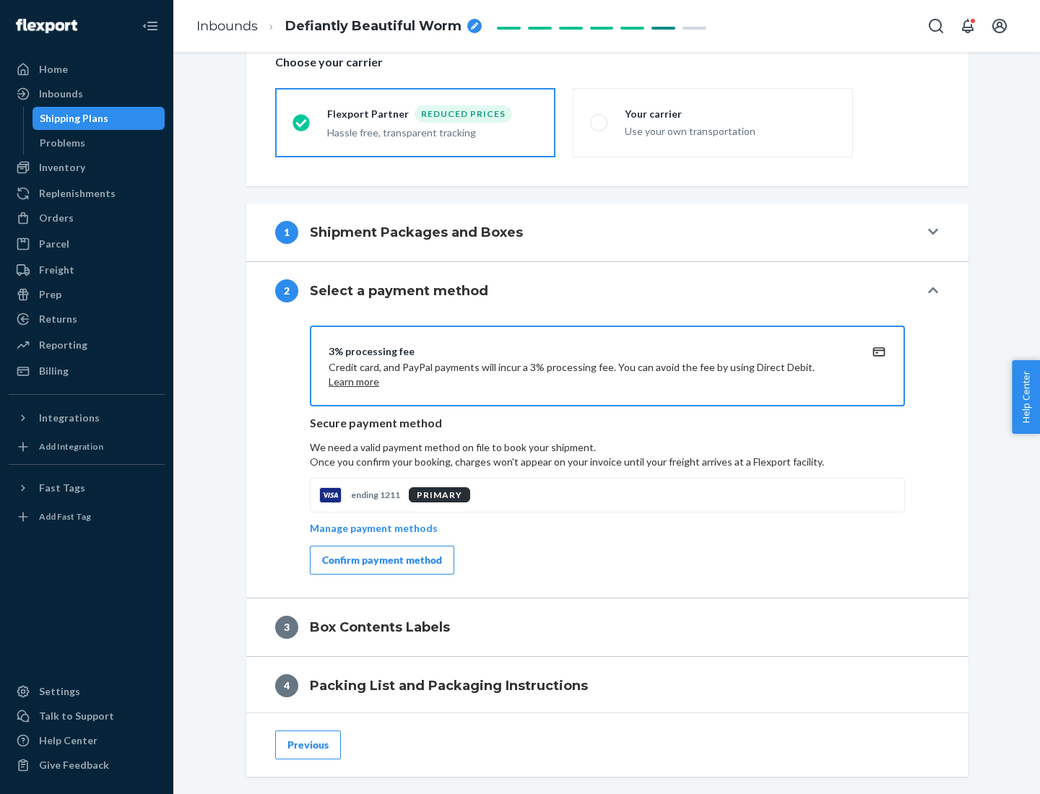
scroll to position [518, 0]
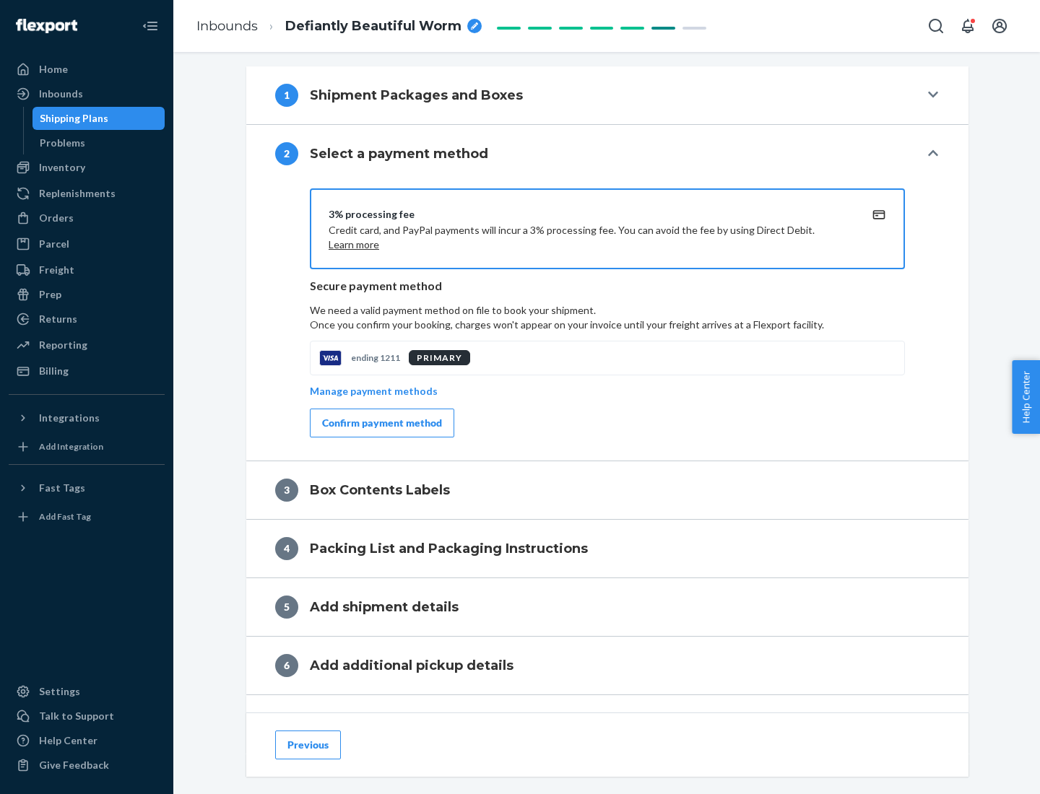
click at [381, 423] on div "Confirm payment method" at bounding box center [382, 423] width 120 height 14
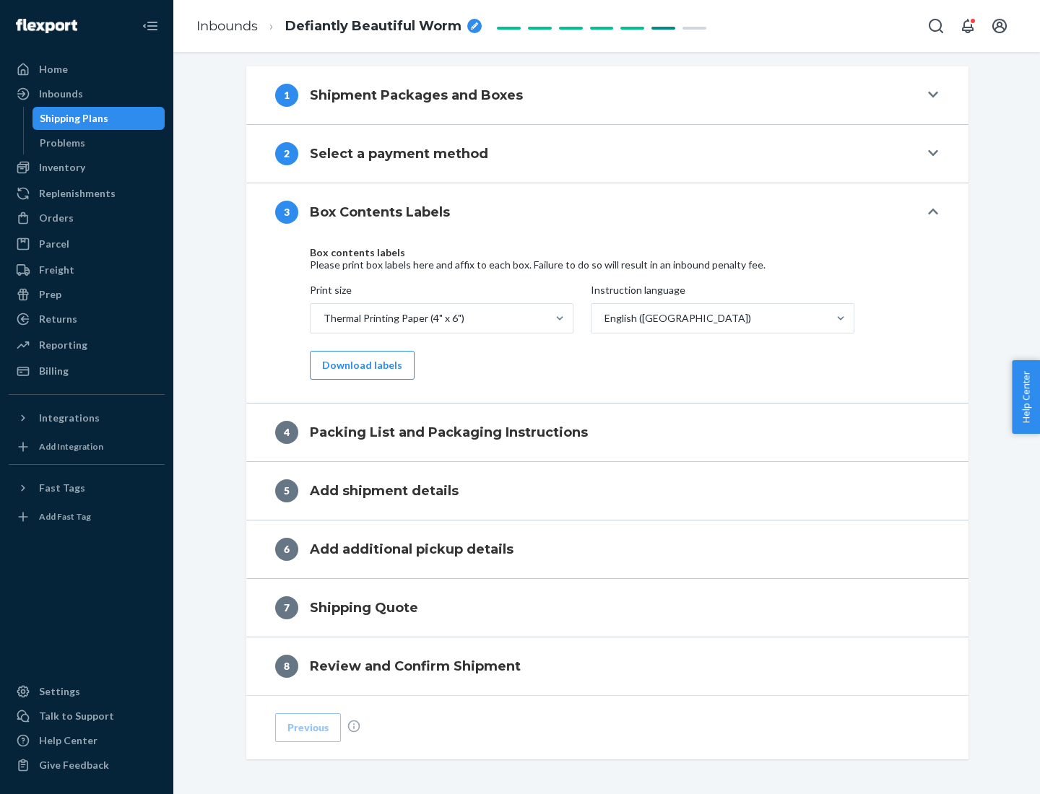
scroll to position [460, 0]
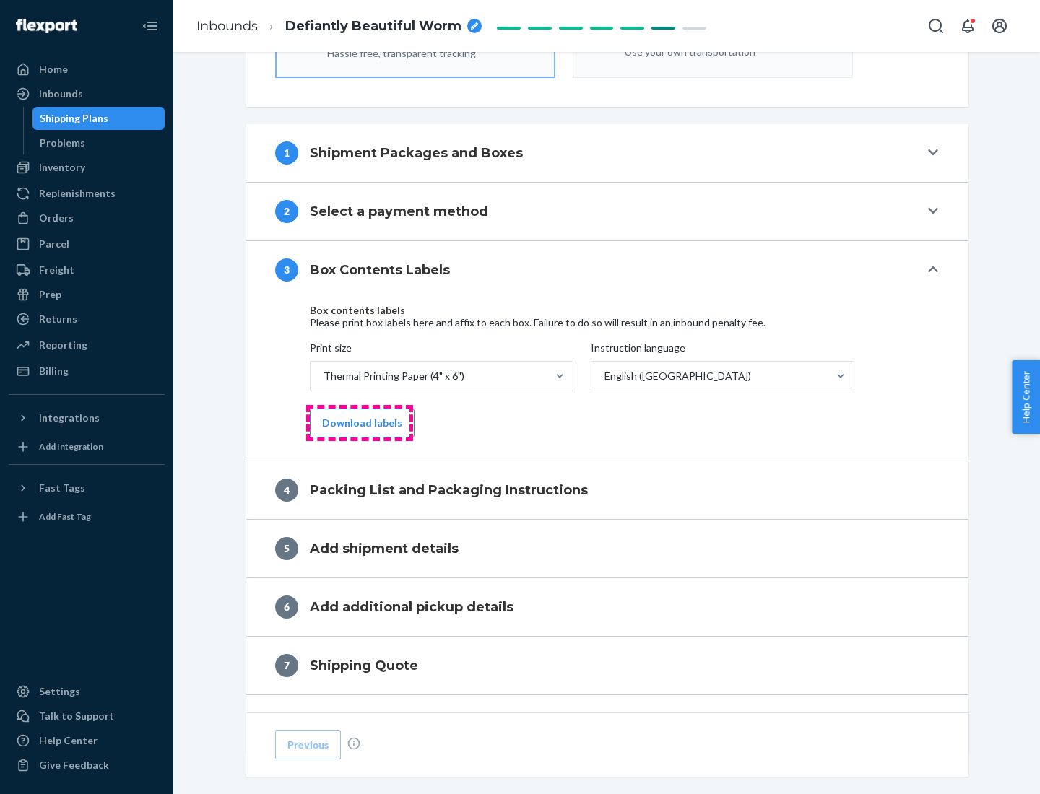
click at [359, 423] on button "Download labels" at bounding box center [362, 423] width 105 height 29
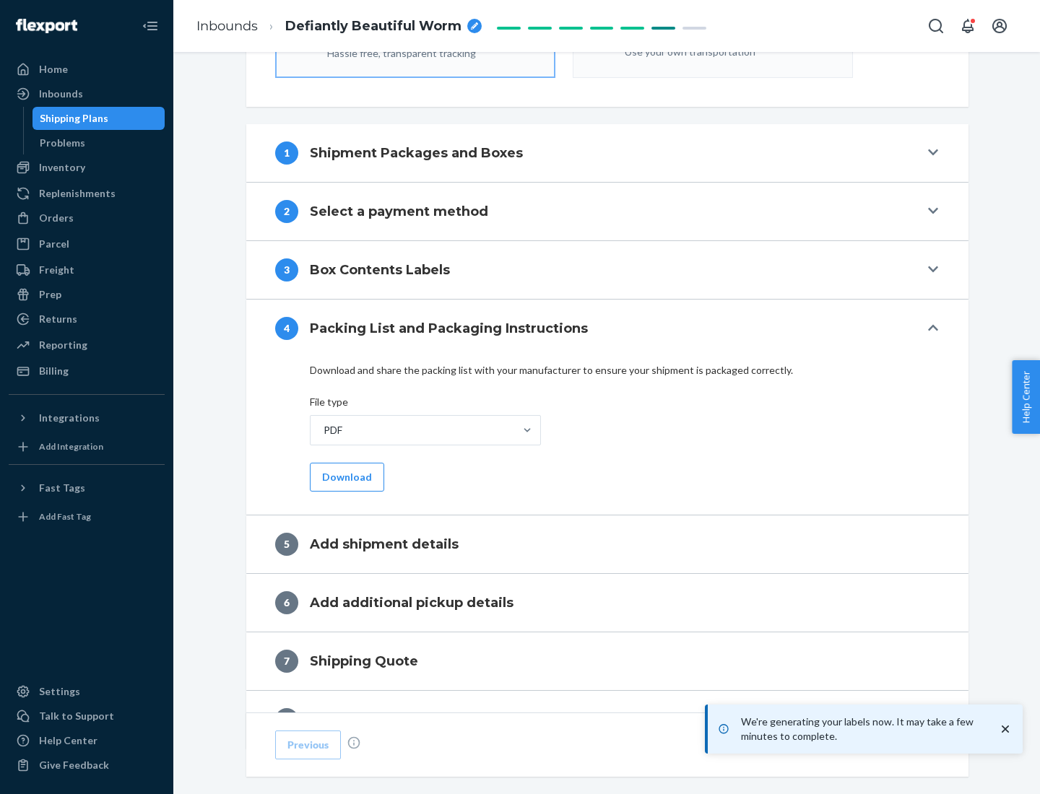
scroll to position [514, 0]
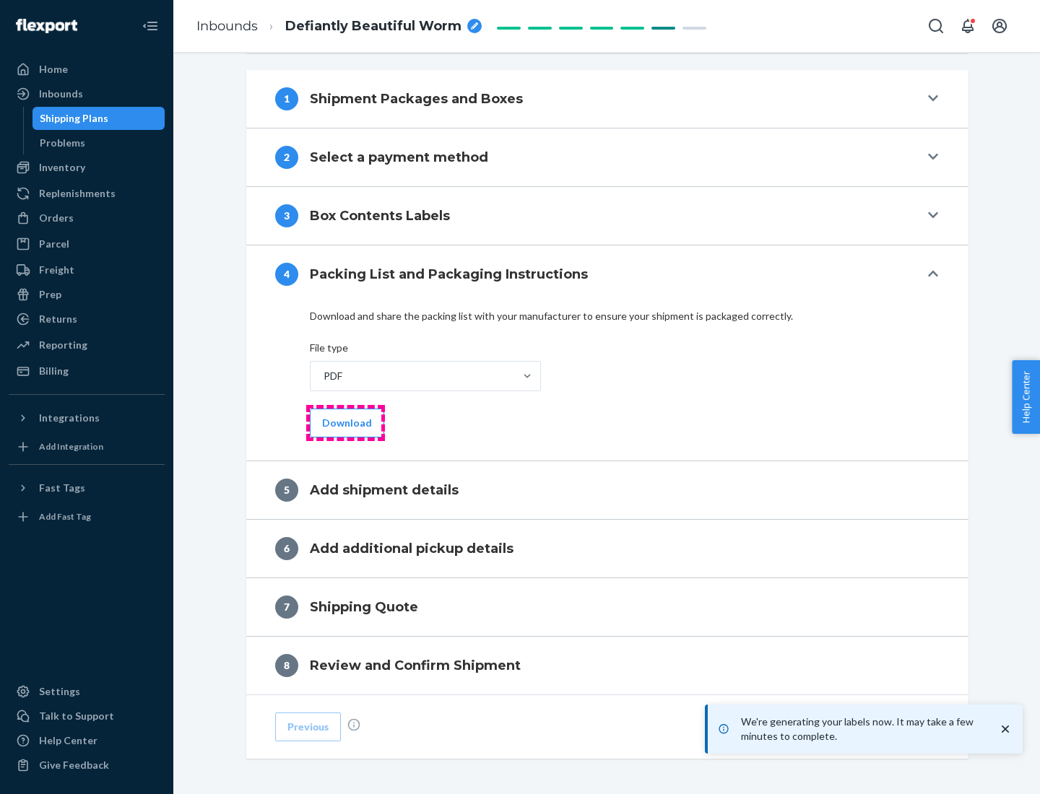
click at [345, 422] on button "Download" at bounding box center [347, 423] width 74 height 29
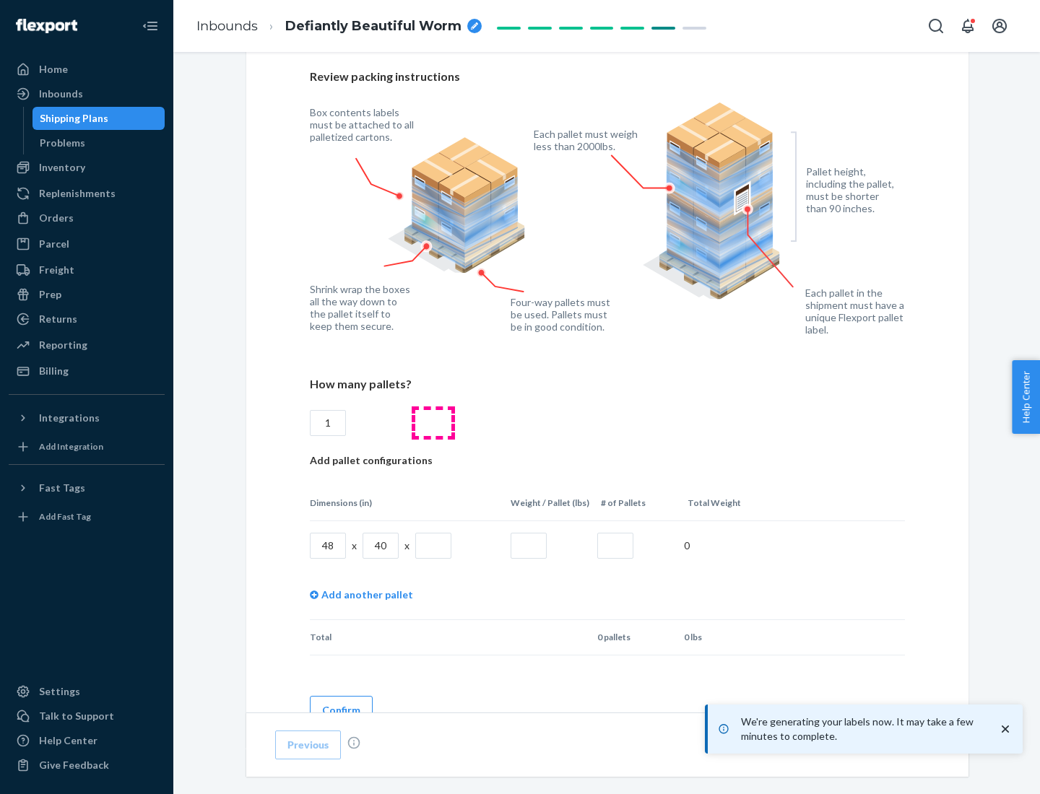
scroll to position [1049, 0]
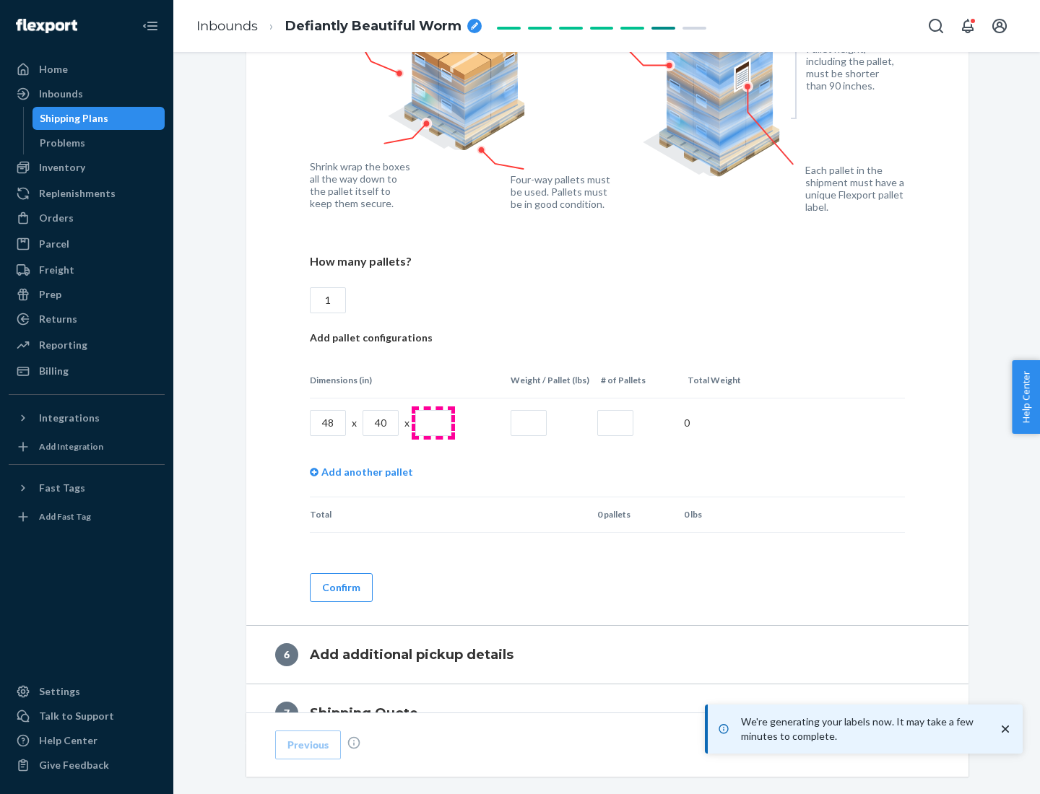
type input "1"
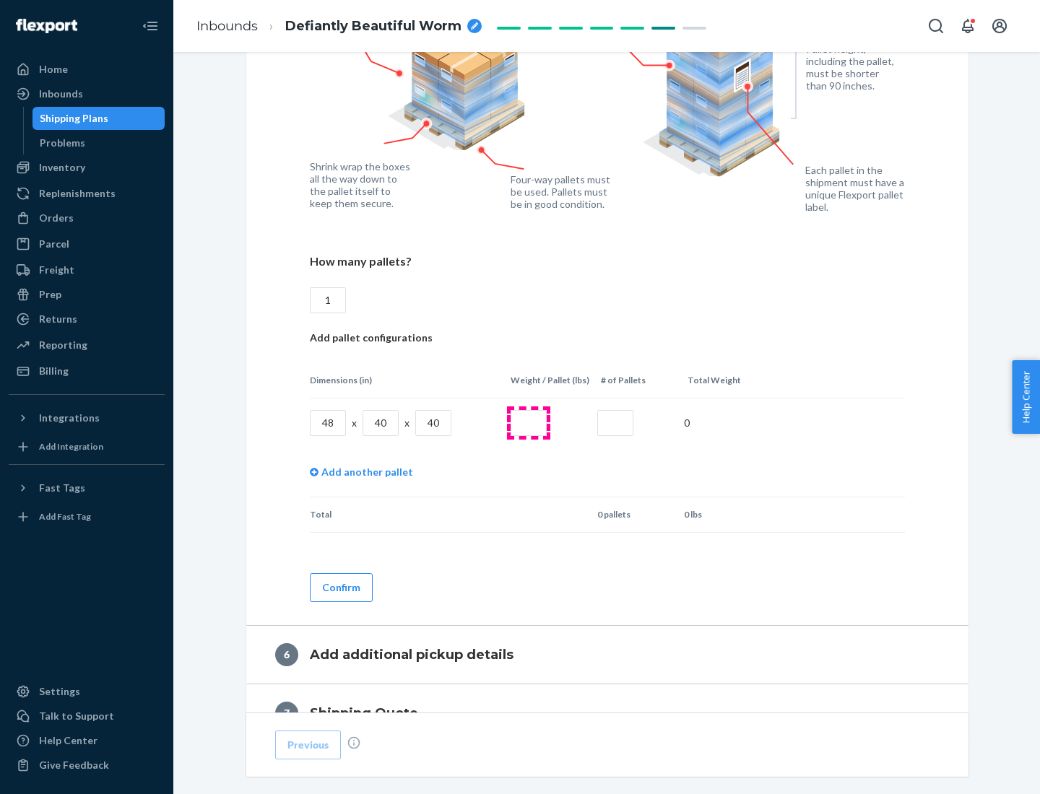
type input "40"
type input "200"
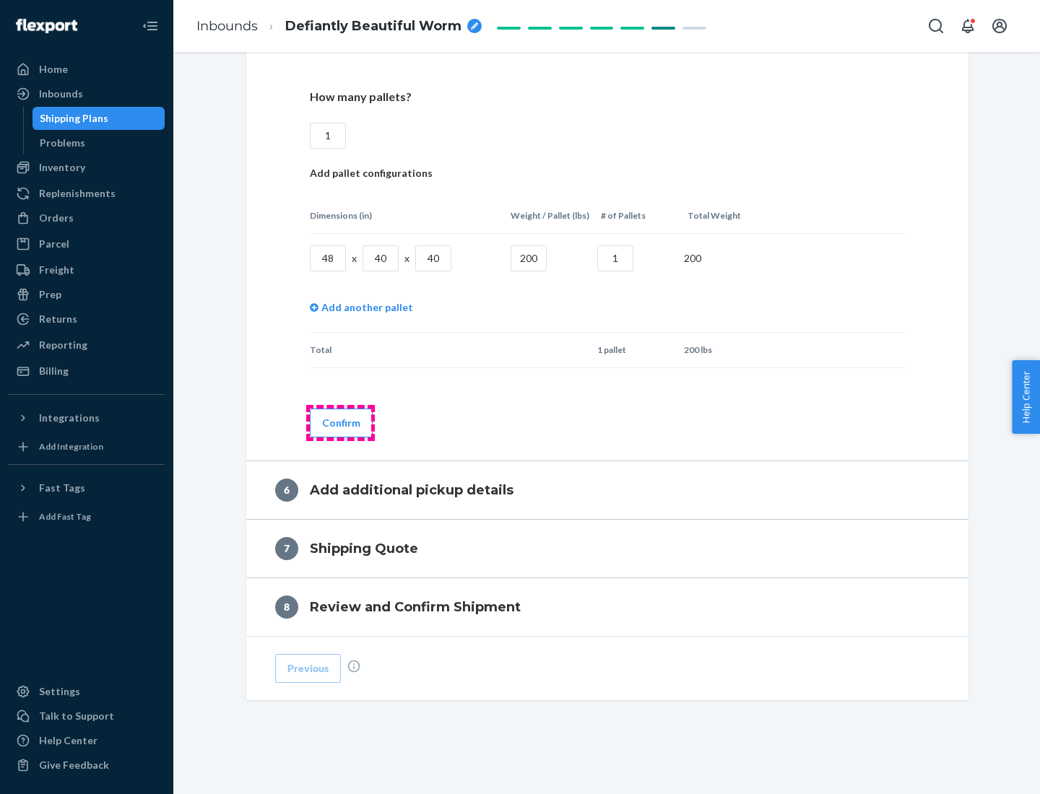
type input "1"
click at [340, 422] on button "Confirm" at bounding box center [341, 423] width 63 height 29
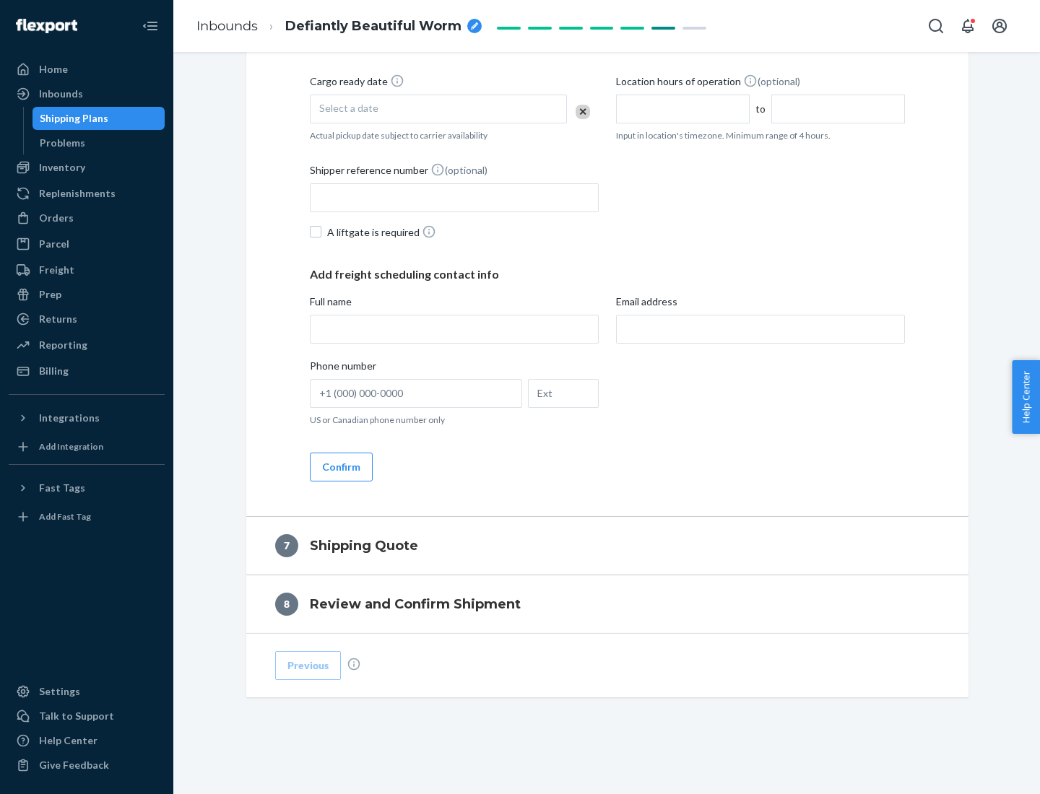
scroll to position [552, 0]
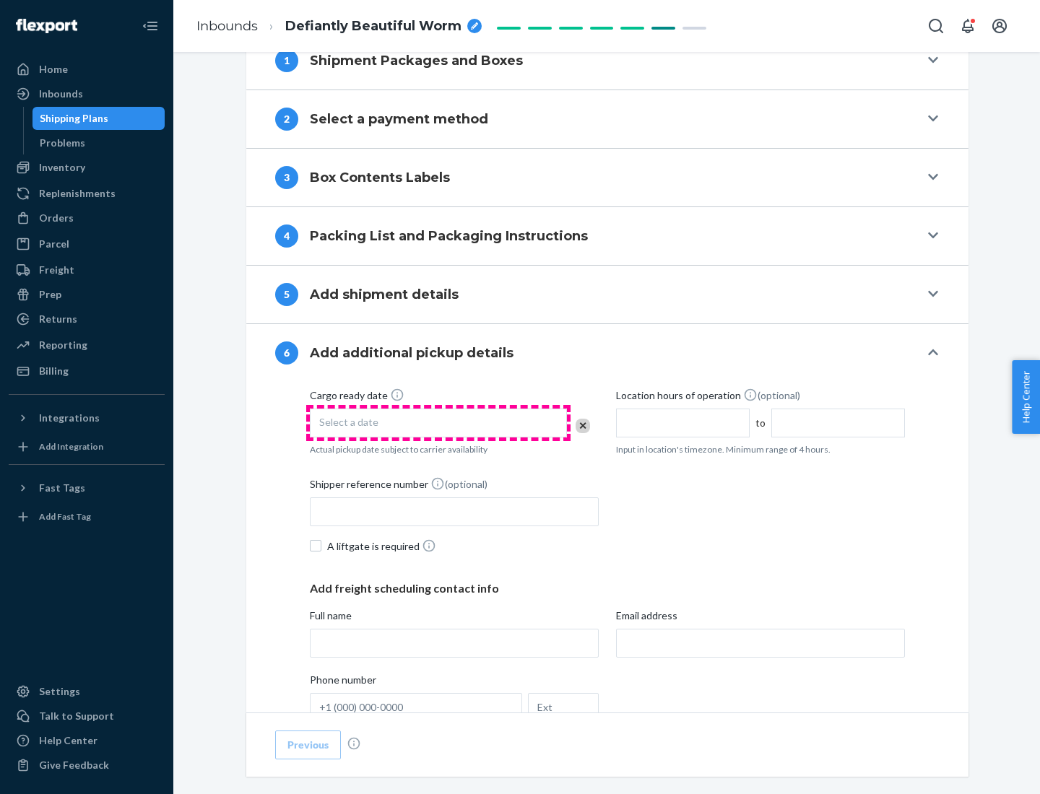
click at [438, 422] on div "Select a date" at bounding box center [438, 423] width 257 height 29
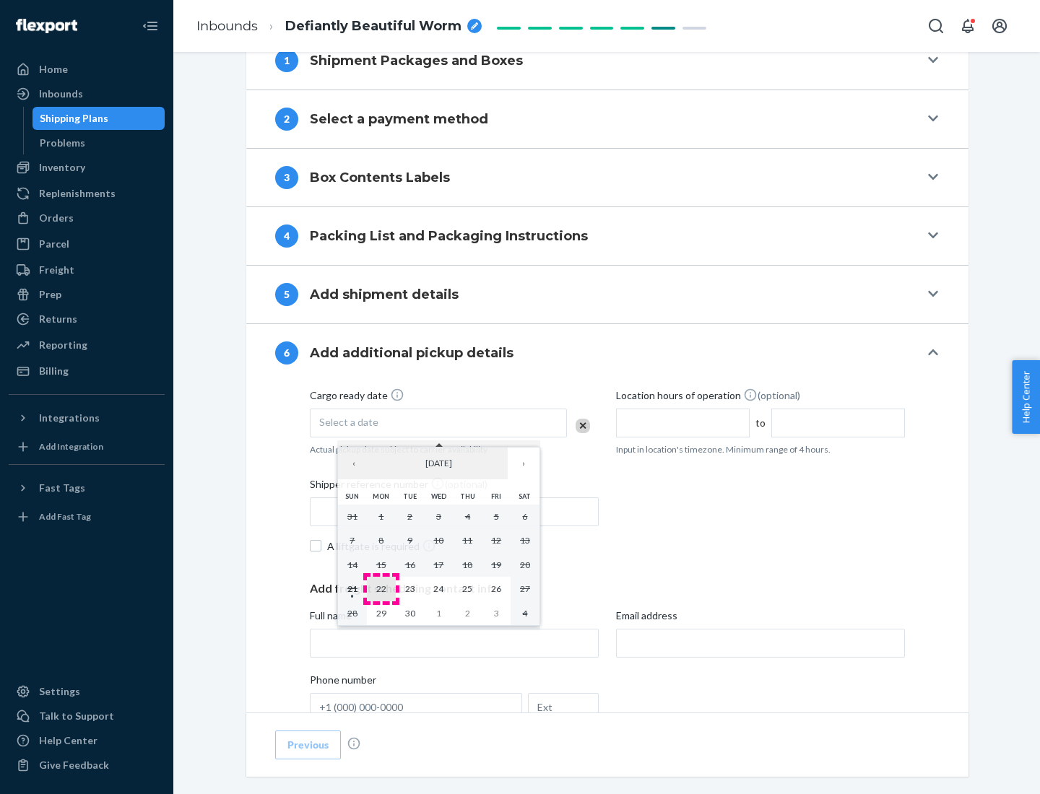
click at [381, 589] on abbr "22" at bounding box center [381, 588] width 10 height 11
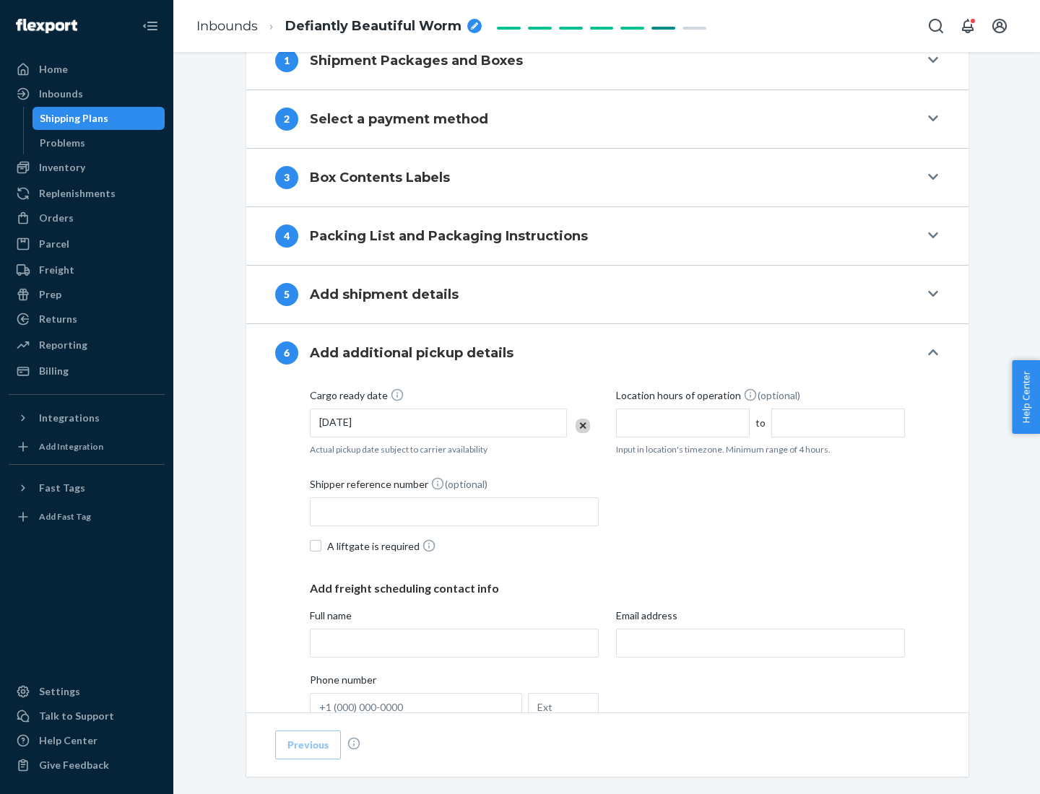
scroll to position [773, 0]
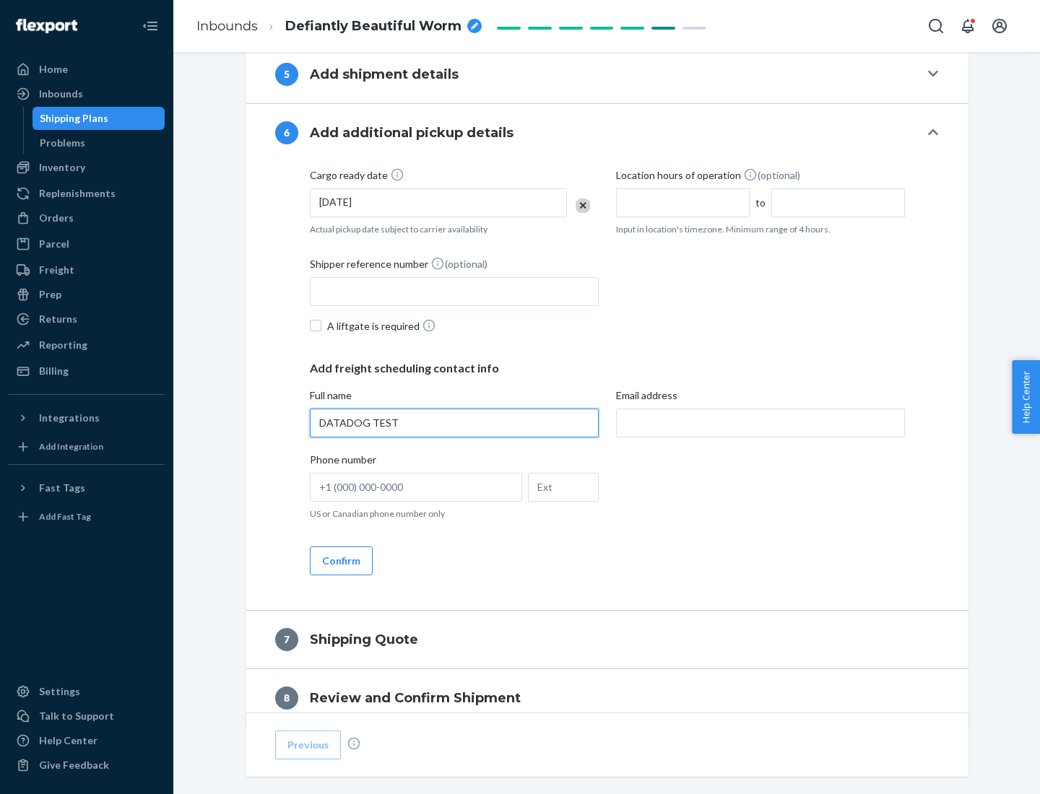
type input "DATADOG TEST"
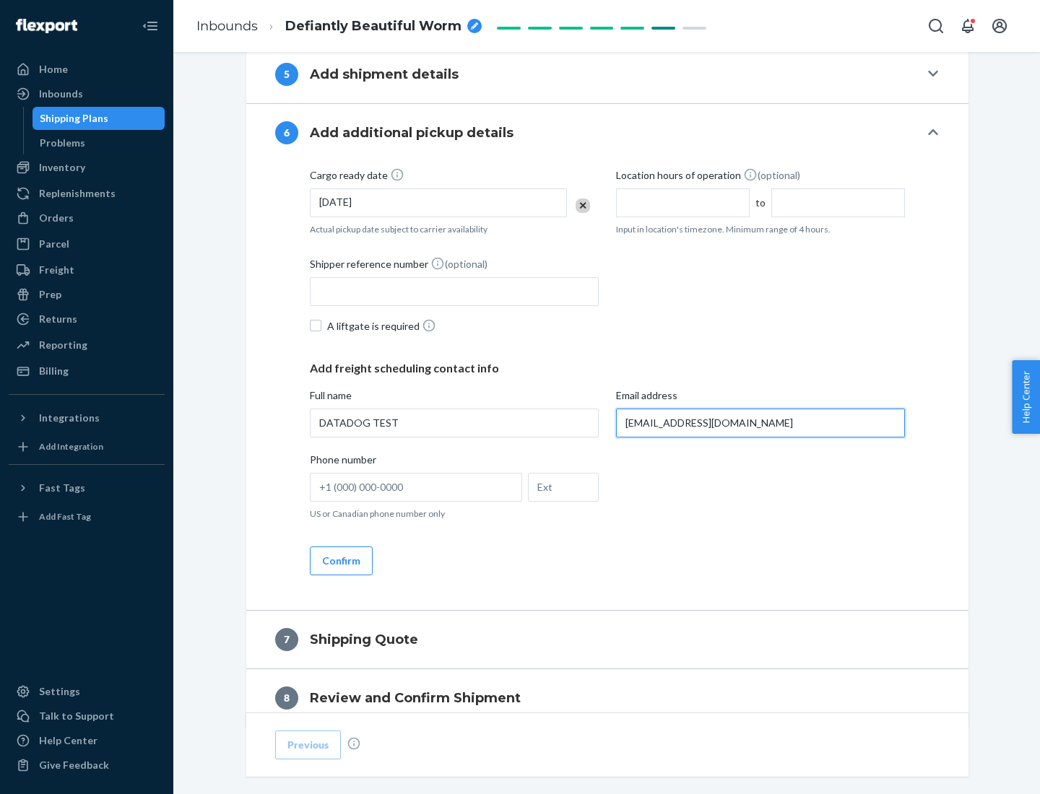
scroll to position [837, 0]
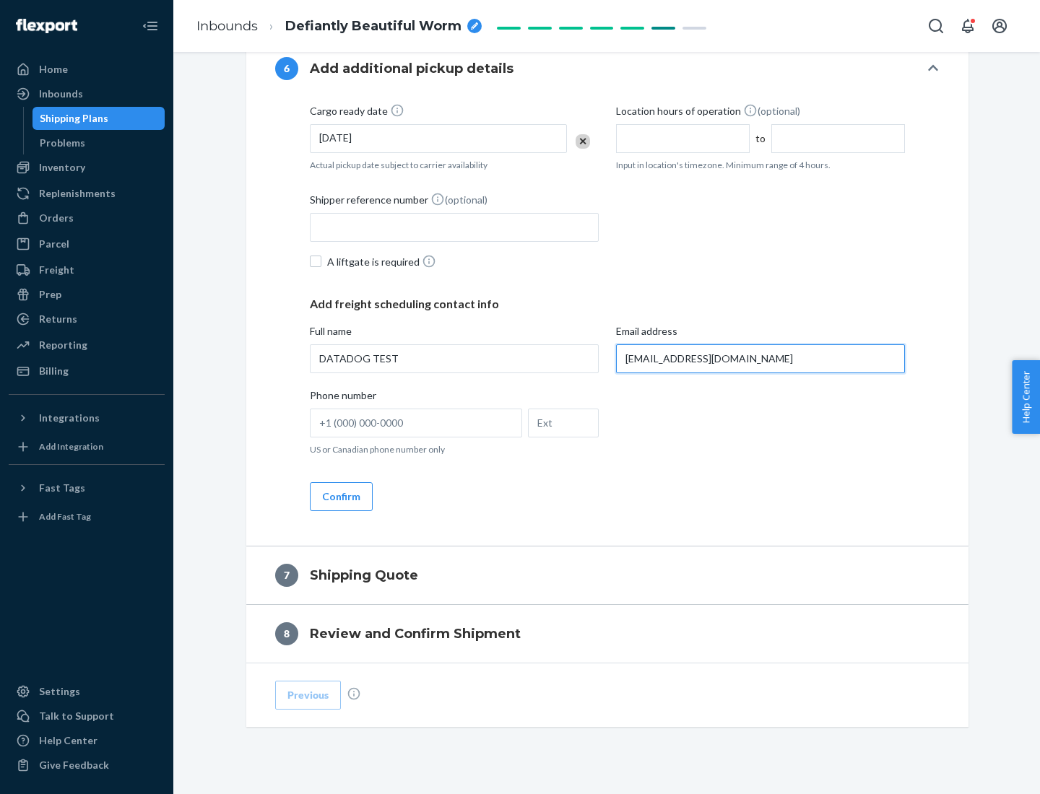
type input "[EMAIL_ADDRESS][DOMAIN_NAME]"
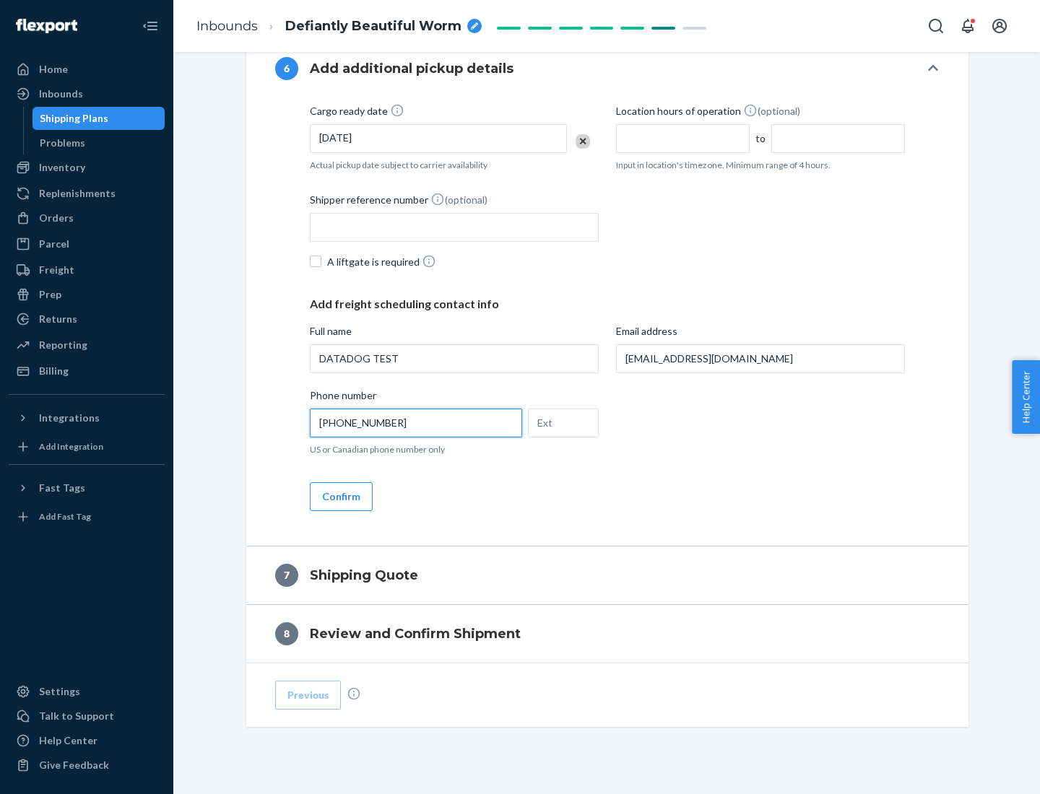
scroll to position [867, 0]
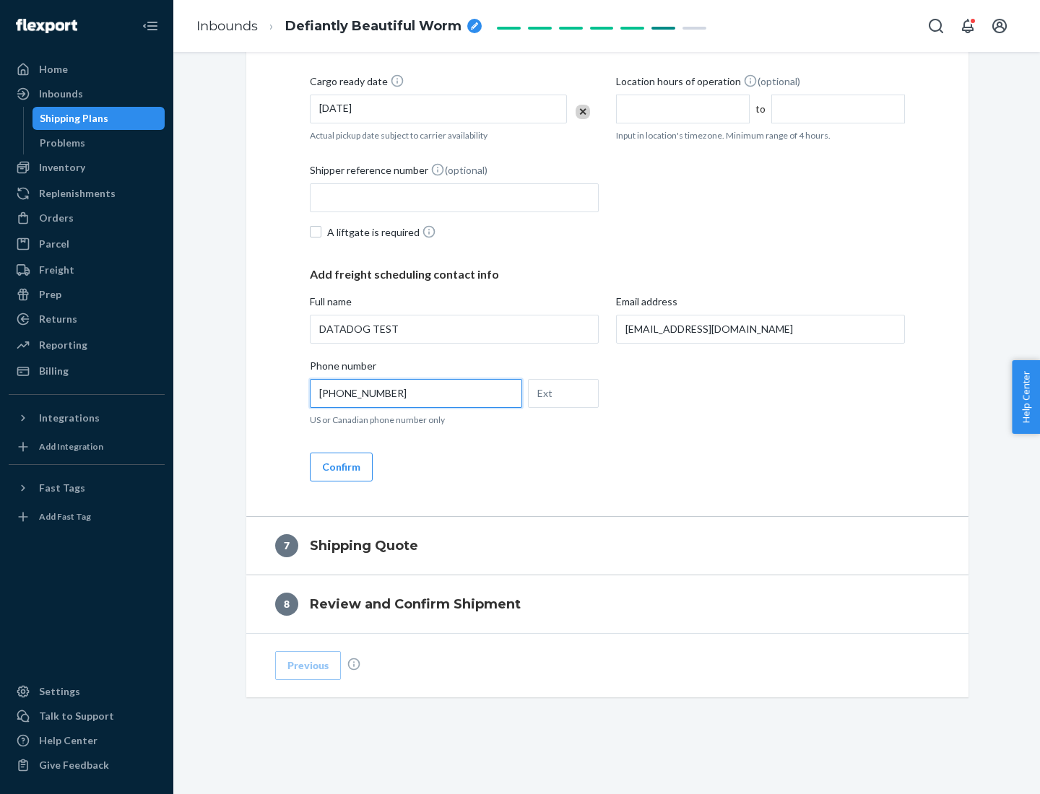
type input "[PHONE_NUMBER]"
click at [340, 466] on button "Confirm" at bounding box center [341, 467] width 63 height 29
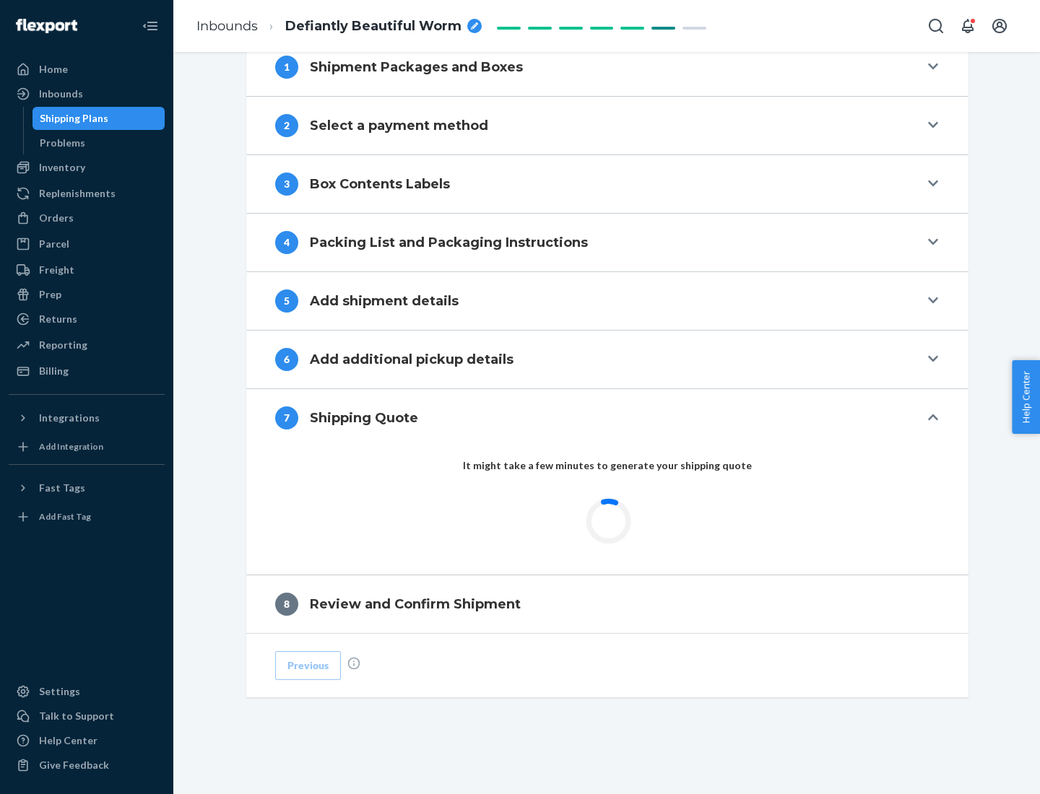
scroll to position [598, 0]
